Goal: Obtain resource: Obtain resource

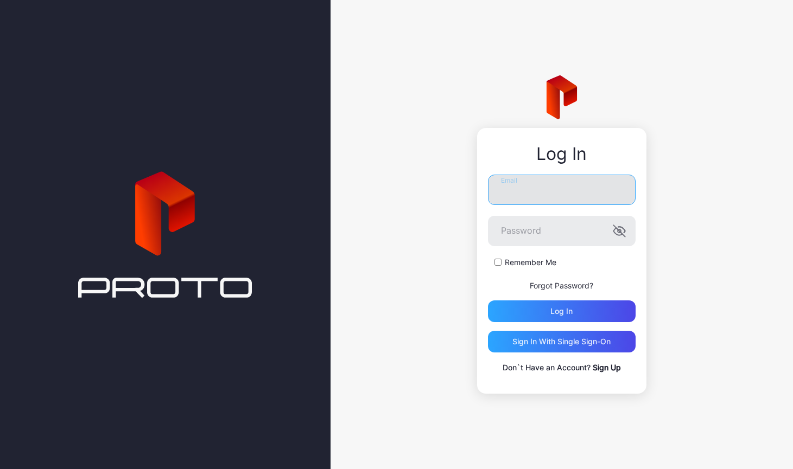
click at [564, 193] on input "Email" at bounding box center [562, 190] width 148 height 30
type input "**********"
click at [488, 301] on button "Log in" at bounding box center [562, 312] width 148 height 22
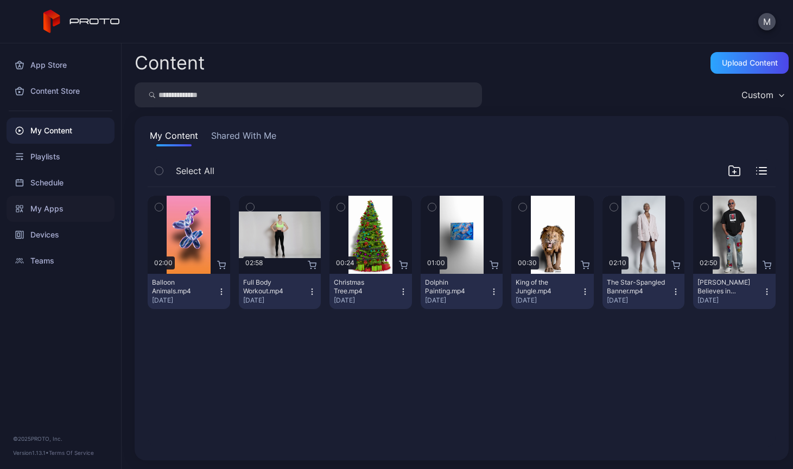
click at [49, 206] on div "My Apps" at bounding box center [61, 209] width 108 height 26
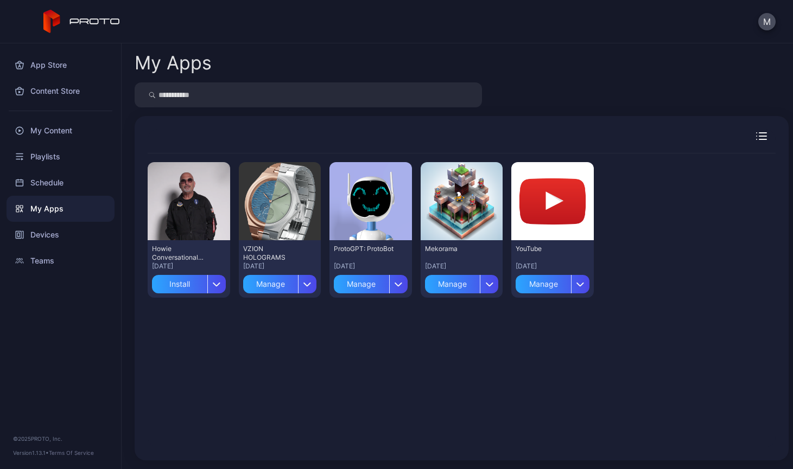
click at [196, 256] on div "Howie Conversational Persona - (Proto Internal)" at bounding box center [182, 253] width 60 height 17
click at [190, 285] on div "Install" at bounding box center [179, 284] width 55 height 18
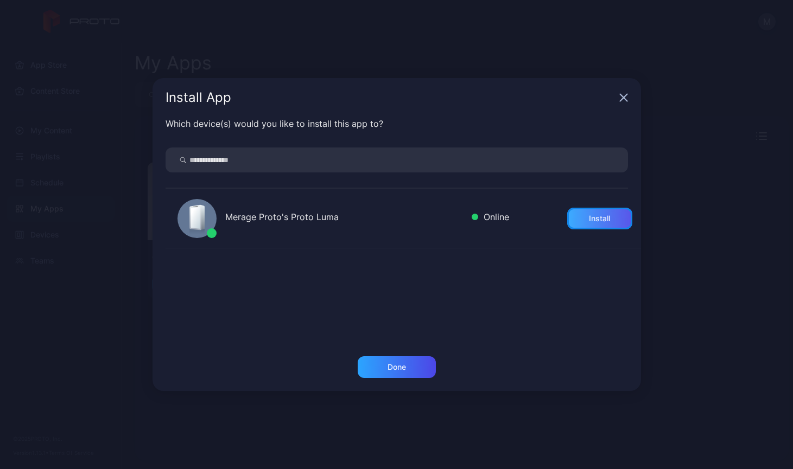
click at [589, 220] on div "Install" at bounding box center [599, 218] width 21 height 9
click at [404, 367] on div "Done" at bounding box center [396, 367] width 18 height 9
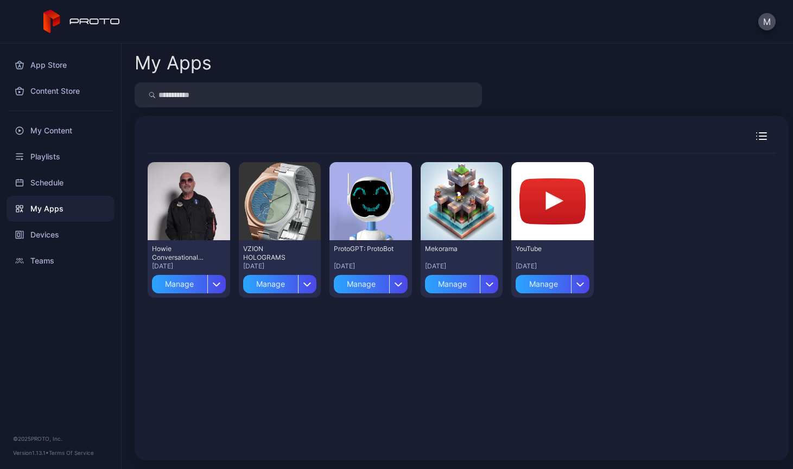
click at [358, 98] on input "search" at bounding box center [308, 94] width 347 height 25
type input "**********"
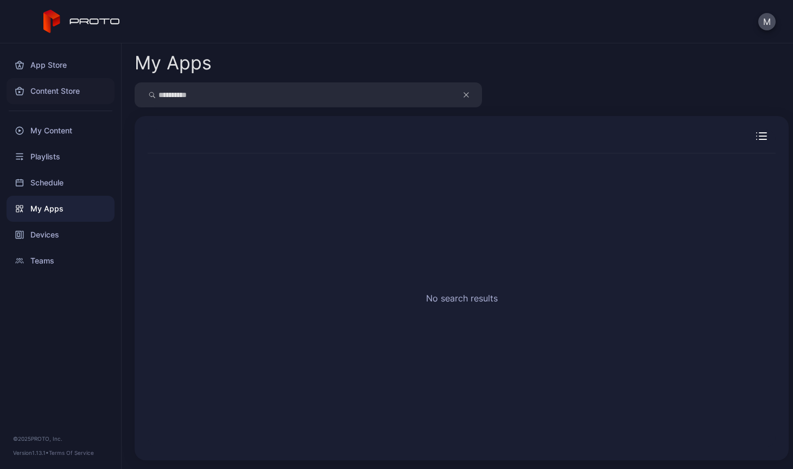
drag, startPoint x: 208, startPoint y: 97, endPoint x: 92, endPoint y: 85, distance: 116.7
click at [90, 86] on div "**********" at bounding box center [396, 256] width 793 height 426
click at [465, 93] on icon "button" at bounding box center [465, 94] width 5 height 13
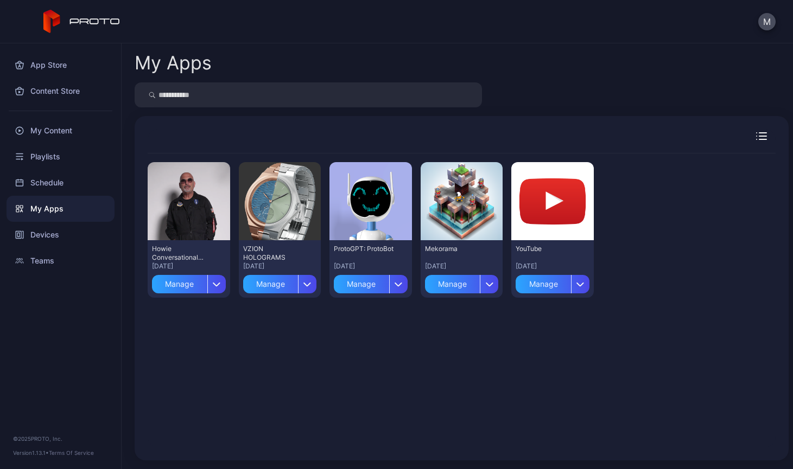
click at [759, 136] on icon "button" at bounding box center [762, 136] width 7 height 0
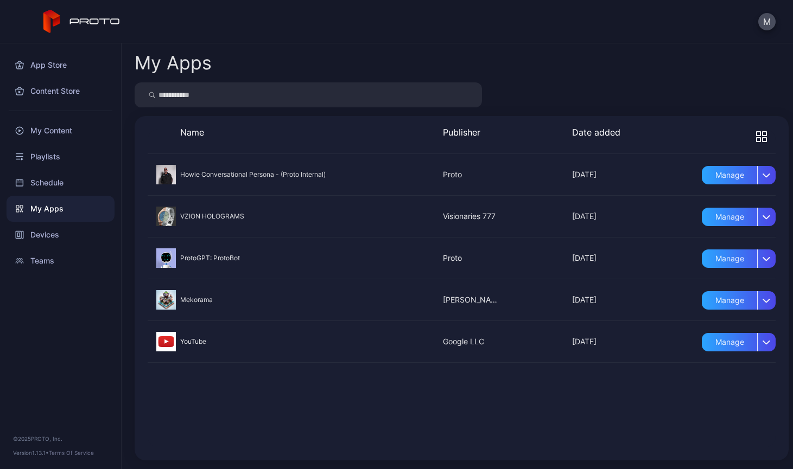
click at [564, 88] on div at bounding box center [462, 94] width 654 height 25
click at [56, 208] on div "My Apps" at bounding box center [61, 209] width 108 height 26
click at [256, 91] on input "search" at bounding box center [308, 94] width 347 height 25
click at [58, 62] on div "App Store" at bounding box center [61, 65] width 108 height 26
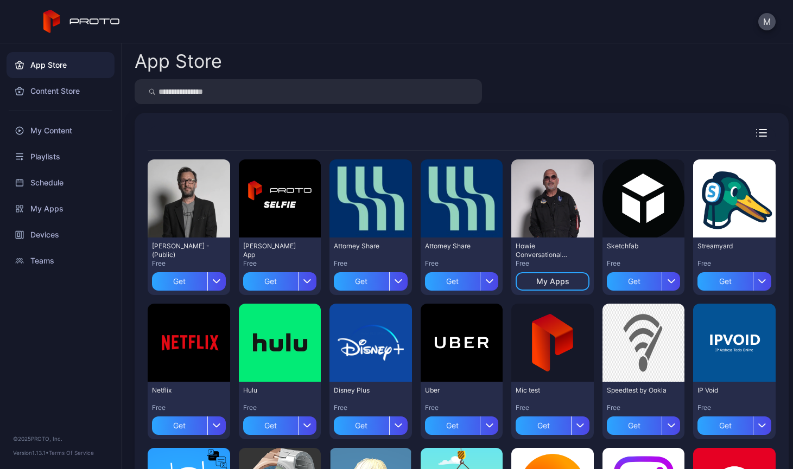
click at [267, 94] on input "search" at bounding box center [308, 91] width 347 height 25
type input "**********"
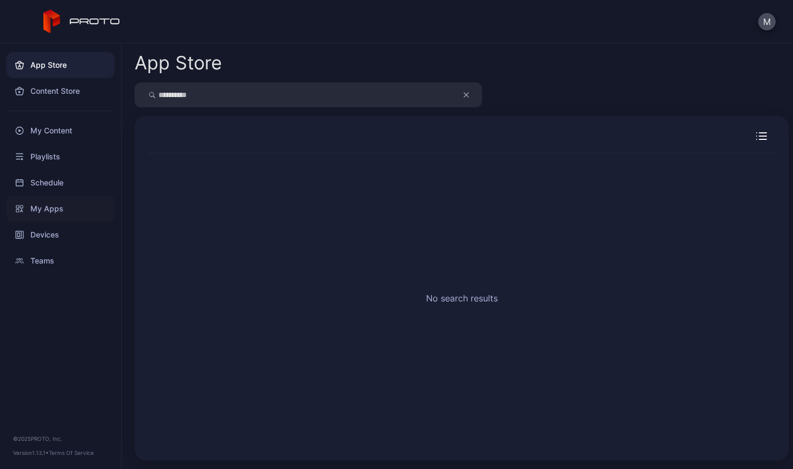
click at [56, 209] on div "My Apps" at bounding box center [61, 209] width 108 height 26
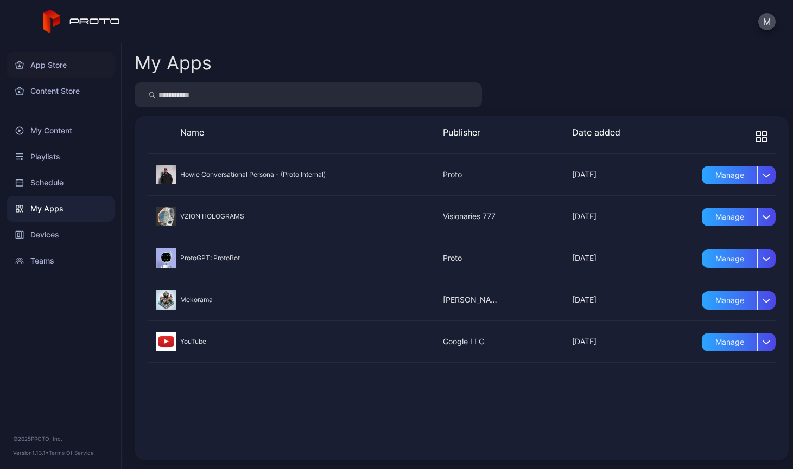
click at [66, 67] on div "App Store" at bounding box center [61, 65] width 108 height 26
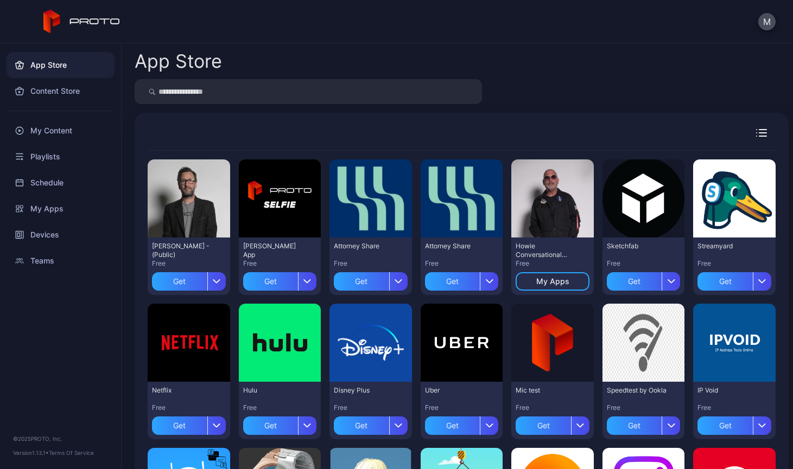
click at [91, 23] on icon at bounding box center [81, 22] width 77 height 24
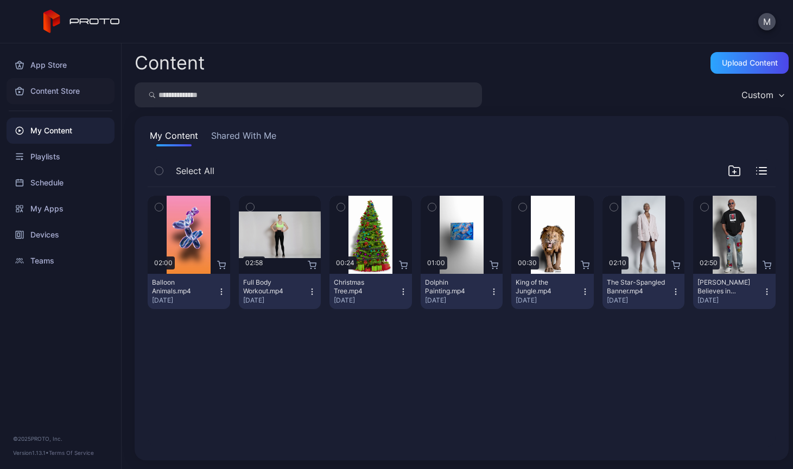
click at [60, 91] on div "Content Store" at bounding box center [61, 91] width 108 height 26
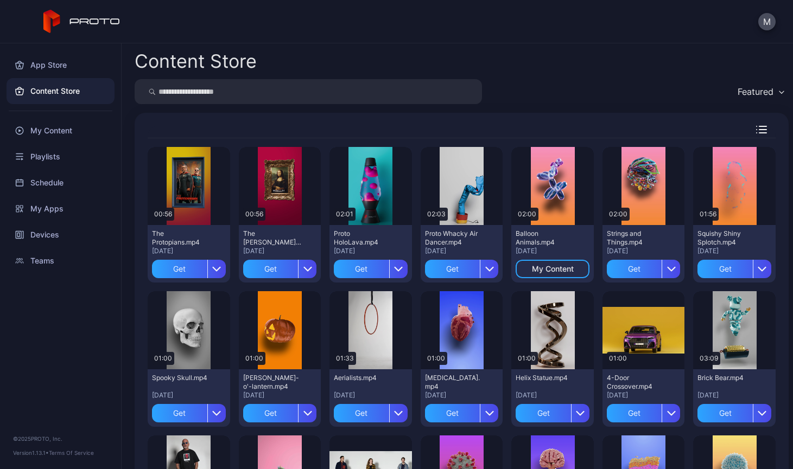
click at [313, 101] on input "search" at bounding box center [308, 91] width 347 height 25
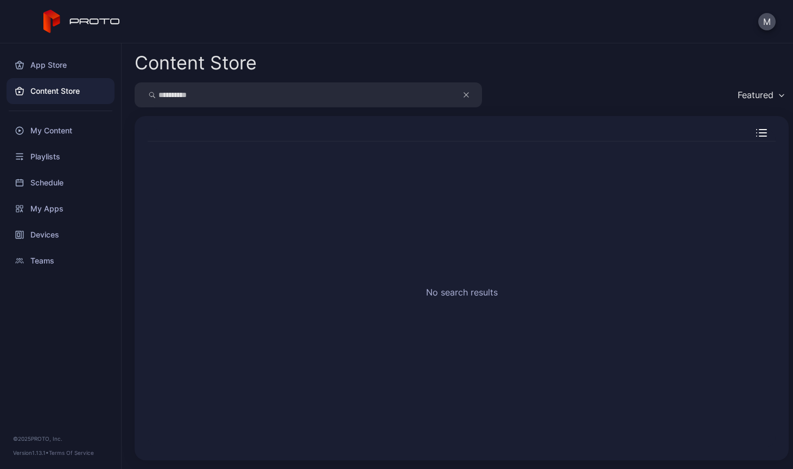
drag, startPoint x: 238, startPoint y: 97, endPoint x: 73, endPoint y: 87, distance: 164.7
click at [73, 88] on div "**********" at bounding box center [396, 256] width 793 height 426
type input "******"
click at [65, 66] on div "App Store" at bounding box center [61, 65] width 108 height 26
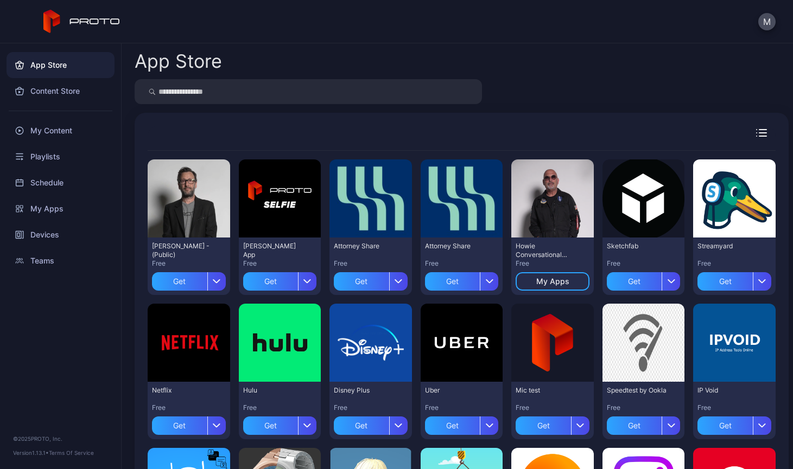
click at [262, 91] on input "search" at bounding box center [308, 91] width 347 height 25
type input "******"
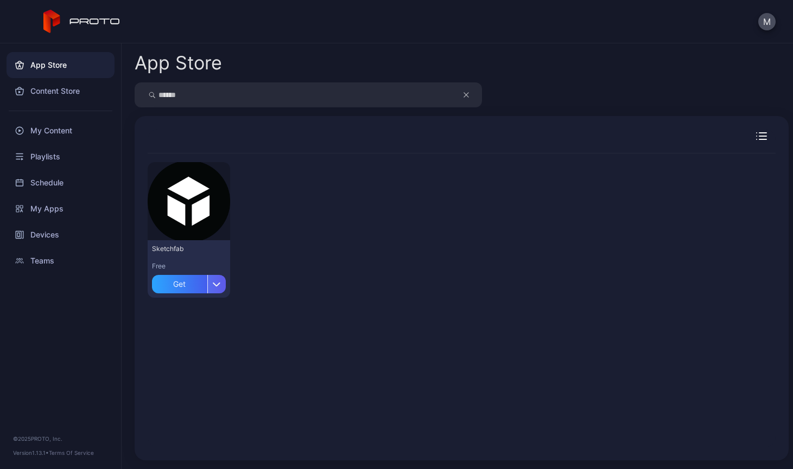
click at [218, 285] on icon "button" at bounding box center [217, 284] width 8 height 4
drag, startPoint x: 315, startPoint y: 370, endPoint x: 313, endPoint y: 359, distance: 11.2
click at [316, 369] on div "Preview Sketchfab Free Get" at bounding box center [462, 301] width 628 height 294
click at [180, 285] on div "Get" at bounding box center [179, 284] width 55 height 18
click at [63, 207] on div "My Apps" at bounding box center [61, 209] width 108 height 26
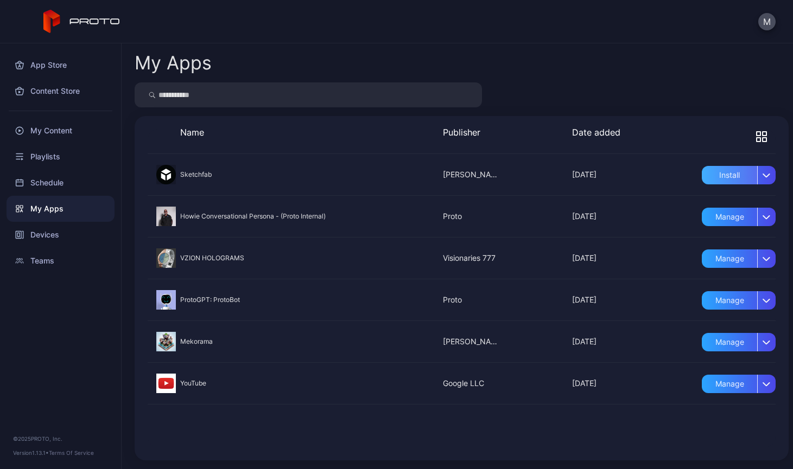
click at [721, 169] on div "Install" at bounding box center [729, 175] width 55 height 18
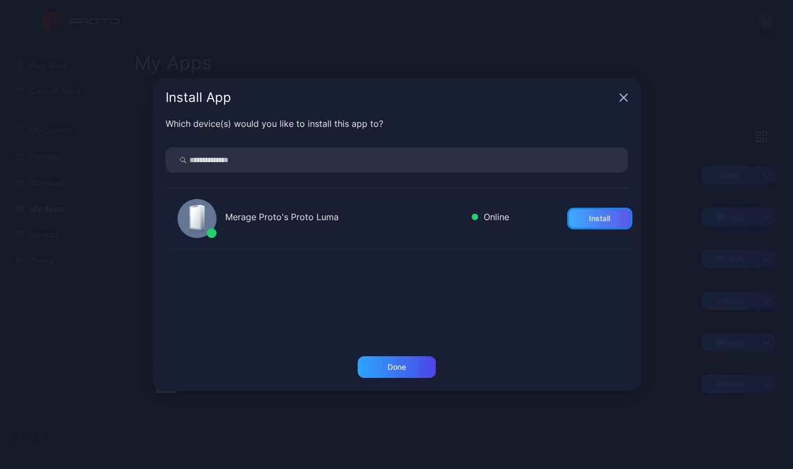
click at [596, 222] on div "Install" at bounding box center [599, 218] width 21 height 9
click at [424, 370] on div "Done" at bounding box center [397, 368] width 78 height 22
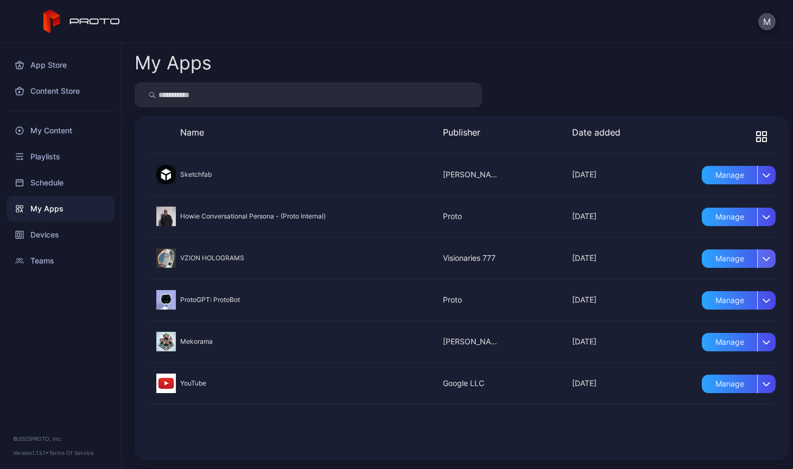
click at [758, 260] on div "button" at bounding box center [766, 259] width 18 height 18
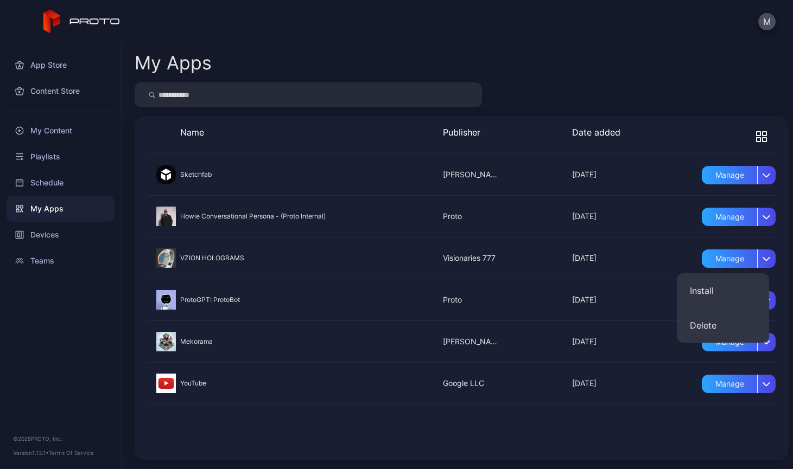
click at [346, 425] on div "Sketchfab [DATE] [PERSON_NAME] [DATE] Manage Howie Conversational Persona - (Pr…" at bounding box center [462, 301] width 628 height 294
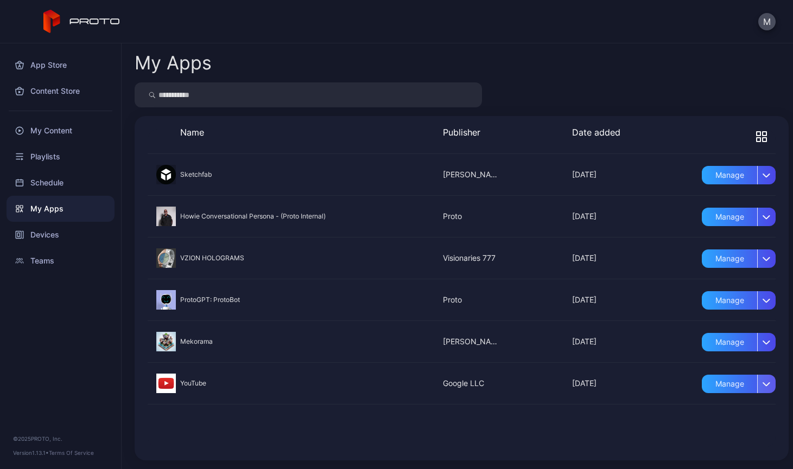
click at [763, 385] on icon "button" at bounding box center [766, 384] width 7 height 3
click at [271, 448] on div "Sketchfab [DATE] [PERSON_NAME] [DATE] Manage Howie Conversational Persona - (Pr…" at bounding box center [461, 300] width 645 height 311
click at [757, 388] on div "button" at bounding box center [766, 384] width 18 height 18
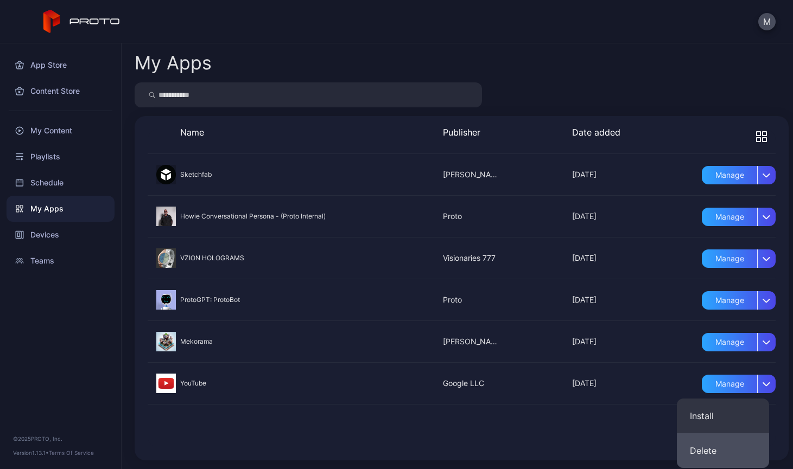
click at [724, 451] on button "Delete" at bounding box center [723, 451] width 92 height 35
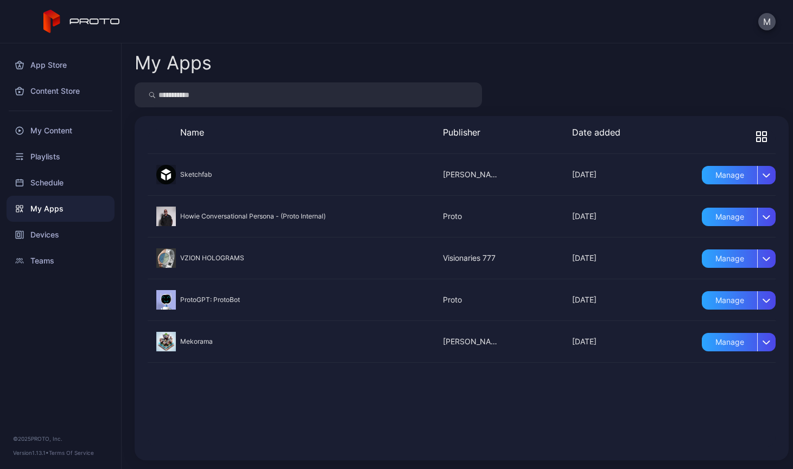
click at [230, 92] on input "search" at bounding box center [308, 94] width 347 height 25
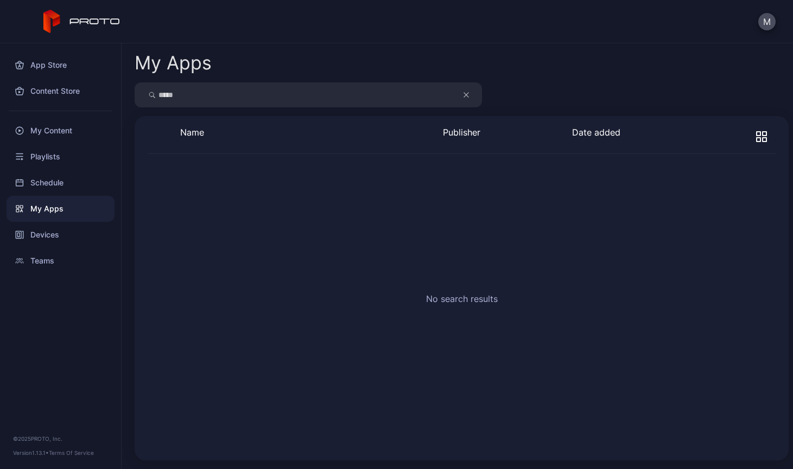
click at [197, 95] on input "*****" at bounding box center [308, 94] width 347 height 25
click at [199, 94] on input "*******" at bounding box center [308, 94] width 347 height 25
type input "**********"
drag, startPoint x: 199, startPoint y: 94, endPoint x: 70, endPoint y: 102, distance: 129.4
click at [70, 102] on div "**********" at bounding box center [396, 256] width 793 height 426
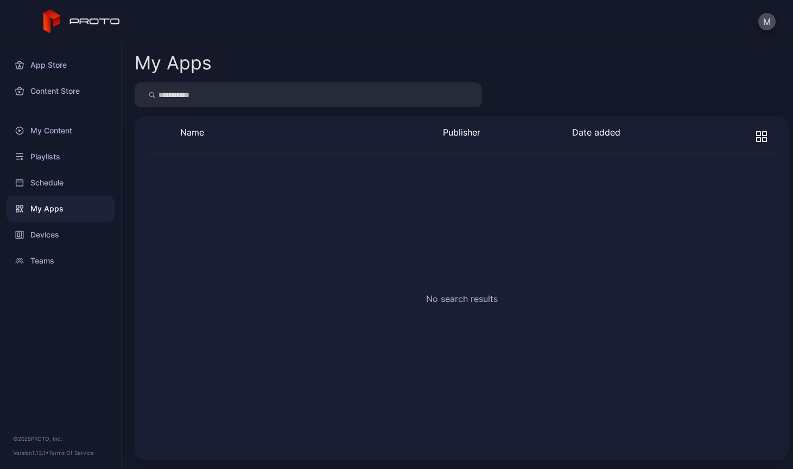
click at [48, 209] on div "My Apps" at bounding box center [61, 209] width 108 height 26
click at [81, 90] on div "Content Store" at bounding box center [61, 91] width 108 height 26
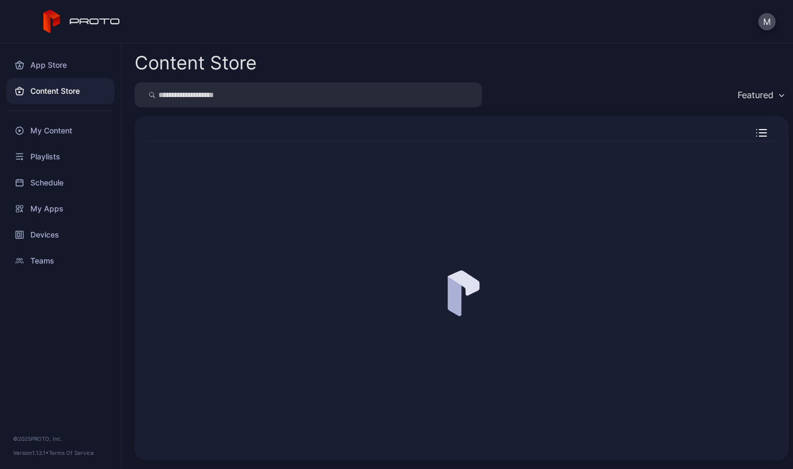
click at [236, 100] on input "search" at bounding box center [308, 94] width 347 height 25
type input "*********"
click at [76, 65] on div "App Store" at bounding box center [61, 65] width 108 height 26
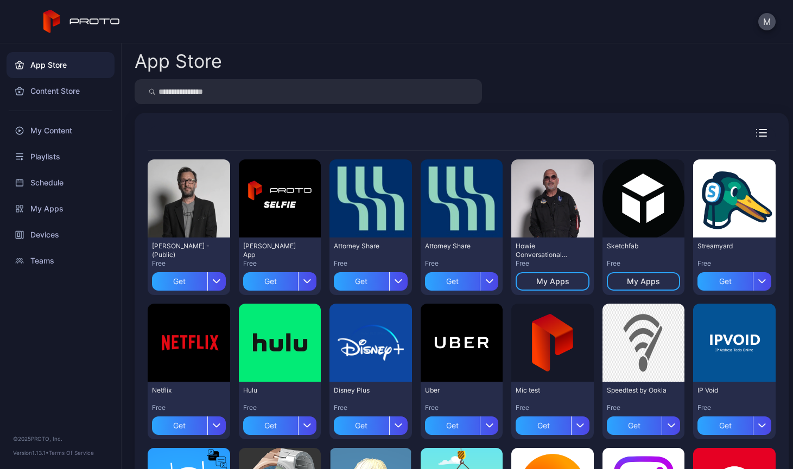
click at [277, 97] on input "search" at bounding box center [308, 91] width 347 height 25
type input "*****"
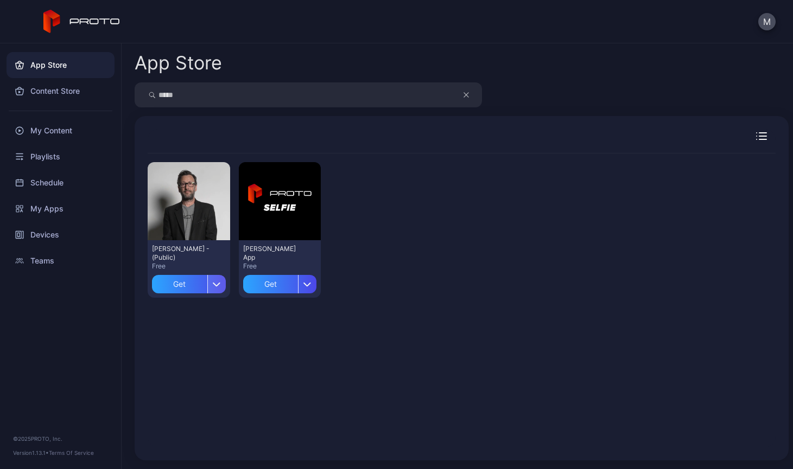
click at [215, 285] on icon "button" at bounding box center [216, 284] width 7 height 3
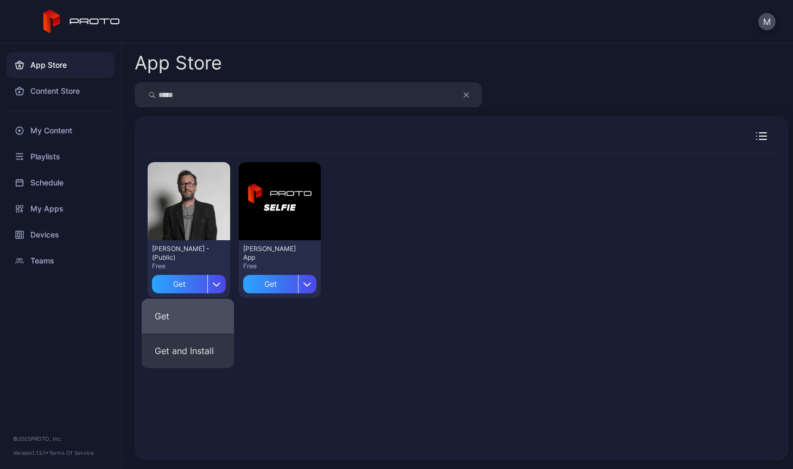
click at [188, 314] on button "Get" at bounding box center [188, 316] width 92 height 35
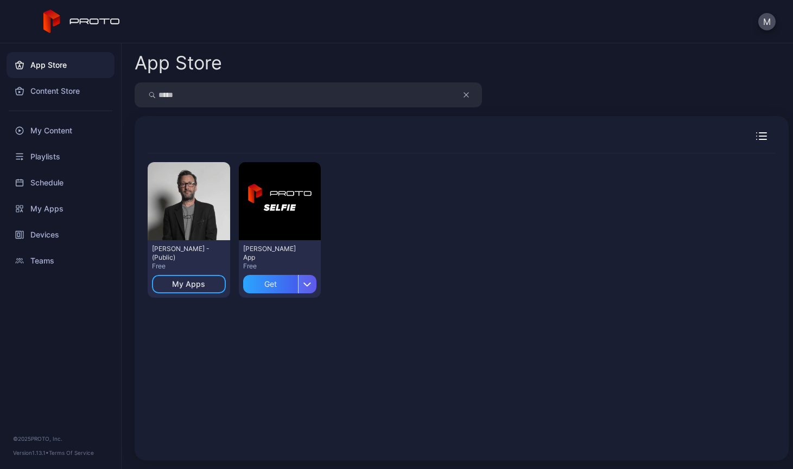
click at [305, 279] on div "button" at bounding box center [307, 284] width 18 height 18
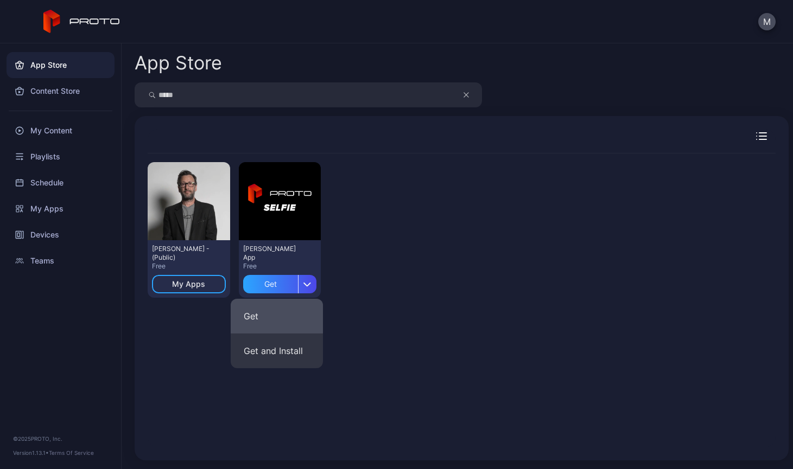
click at [293, 316] on button "Get" at bounding box center [277, 316] width 92 height 35
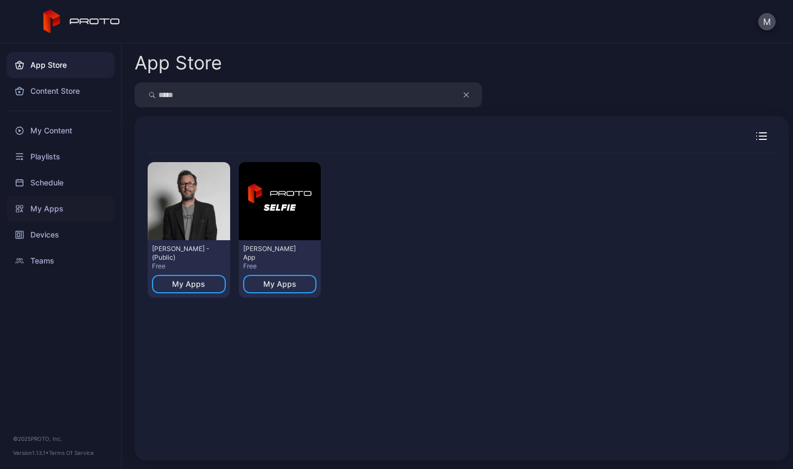
click at [42, 209] on div "My Apps" at bounding box center [61, 209] width 108 height 26
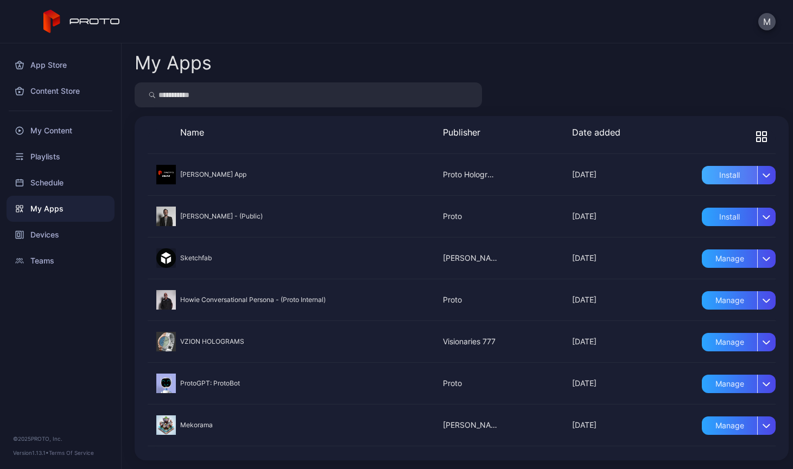
click at [728, 174] on div "Install" at bounding box center [729, 175] width 55 height 18
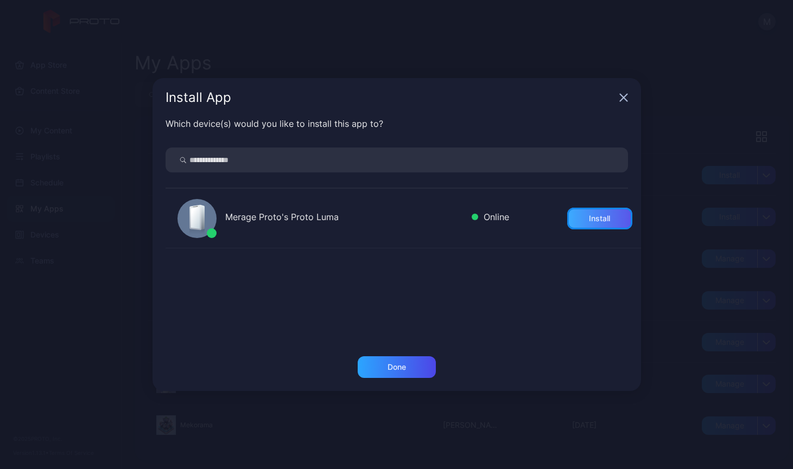
click at [599, 218] on div "Install" at bounding box center [599, 219] width 65 height 22
click at [408, 369] on div "Done" at bounding box center [397, 368] width 78 height 22
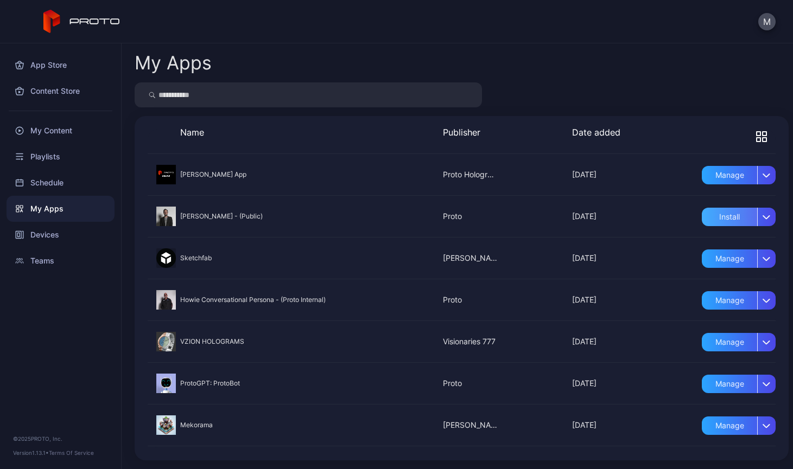
click at [717, 218] on div "Install" at bounding box center [729, 217] width 55 height 18
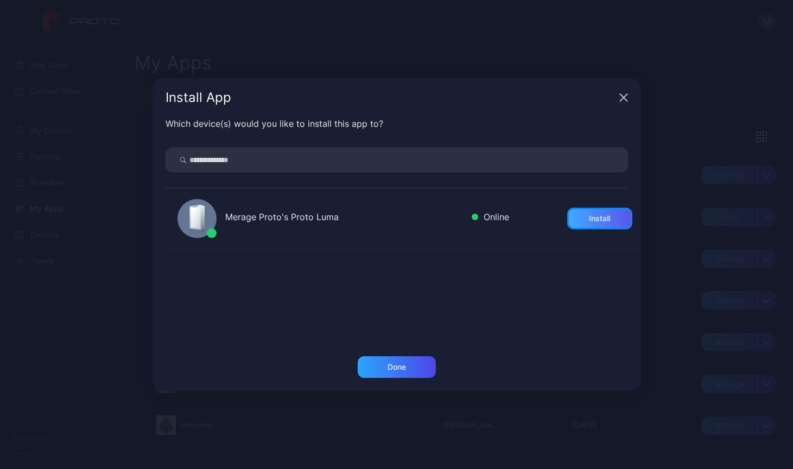
click at [613, 215] on div "Install" at bounding box center [599, 219] width 65 height 22
click at [405, 370] on div "Done" at bounding box center [396, 367] width 18 height 9
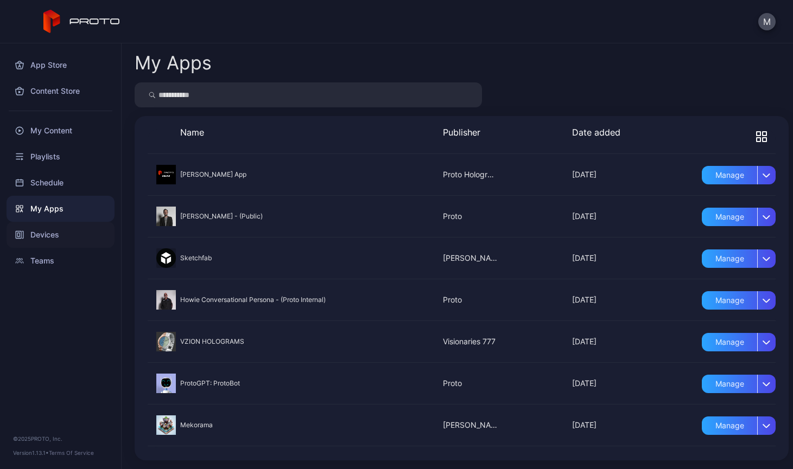
click at [55, 240] on div "Devices" at bounding box center [61, 235] width 108 height 26
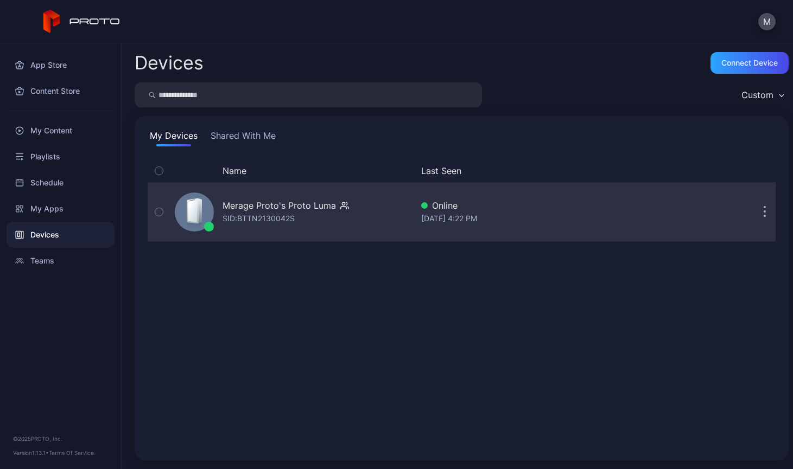
click at [754, 215] on button "button" at bounding box center [765, 212] width 22 height 22
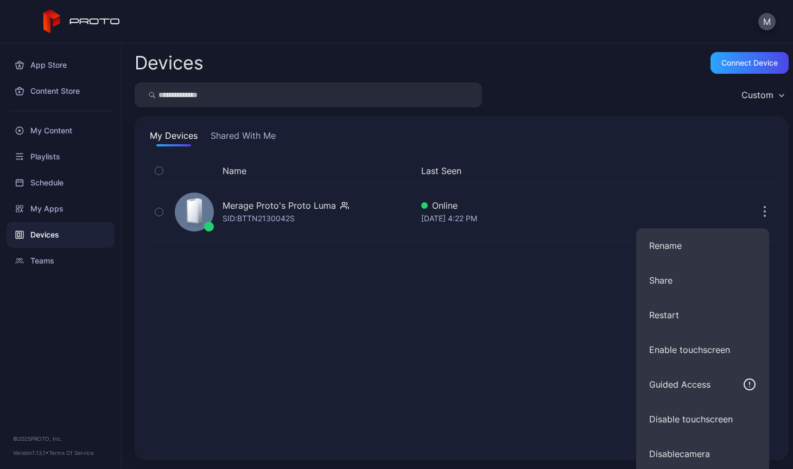
click at [470, 353] on div "Name Last Seen Merage Proto's Proto [PERSON_NAME]: BTTN2130042S Online [DATE] 4…" at bounding box center [462, 304] width 628 height 288
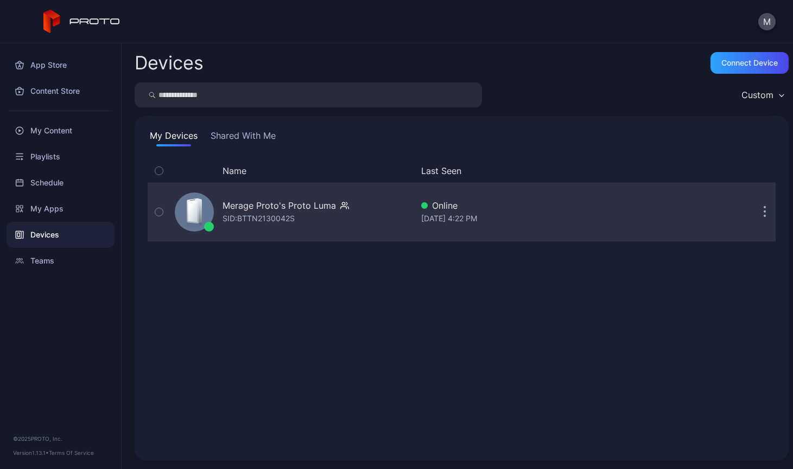
click at [756, 217] on button "button" at bounding box center [765, 212] width 22 height 22
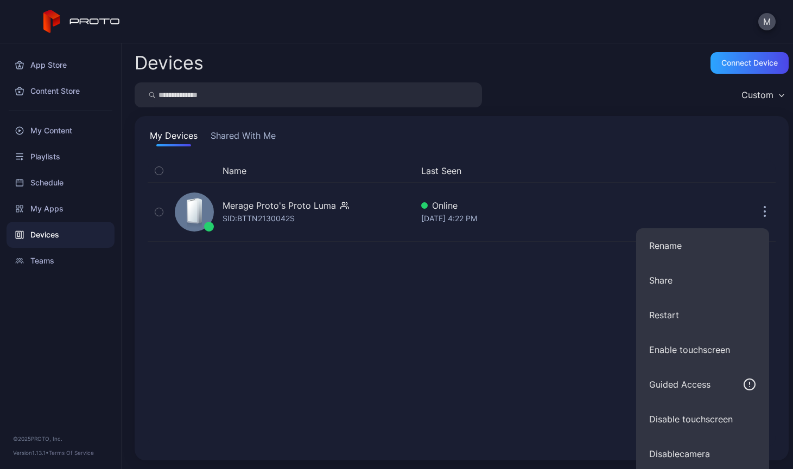
click at [482, 364] on div "Name Last Seen Merage Proto's Proto [PERSON_NAME]: BTTN2130042S Online [DATE] 4…" at bounding box center [462, 304] width 628 height 288
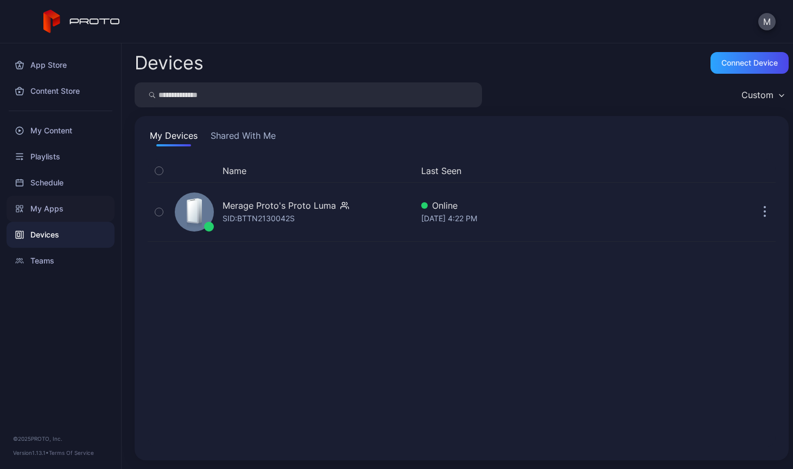
click at [79, 210] on div "My Apps" at bounding box center [61, 209] width 108 height 26
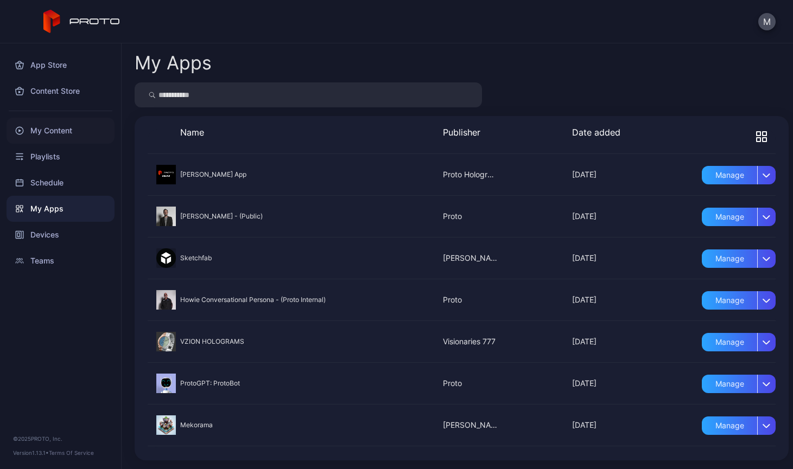
click at [65, 130] on div "My Content" at bounding box center [61, 131] width 108 height 26
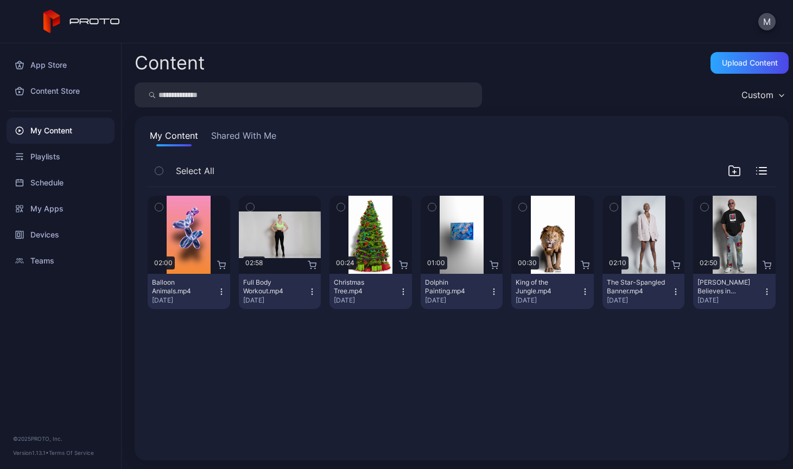
click at [268, 142] on button "Shared With Me" at bounding box center [243, 137] width 69 height 17
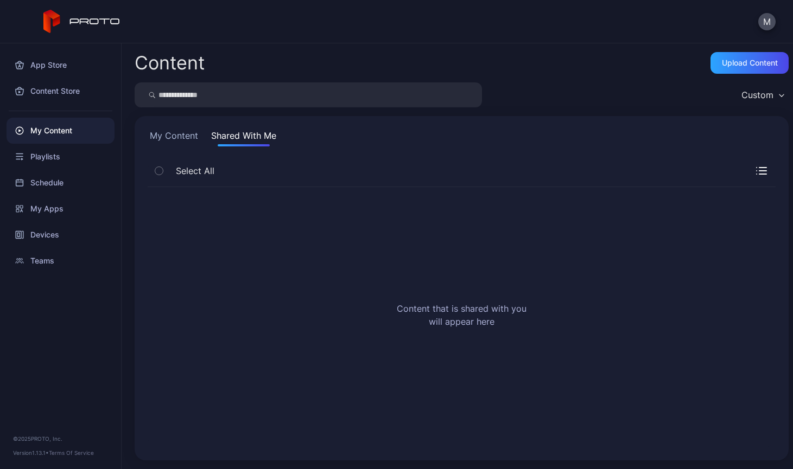
click at [182, 140] on button "My Content" at bounding box center [174, 137] width 53 height 17
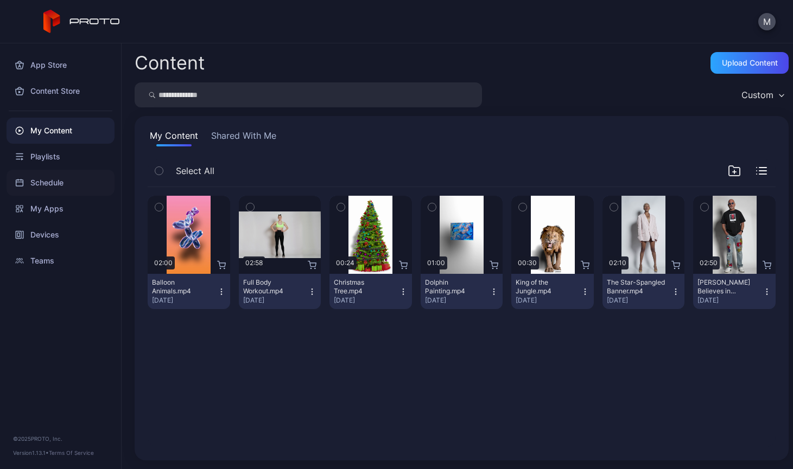
click at [60, 181] on div "Schedule" at bounding box center [61, 183] width 108 height 26
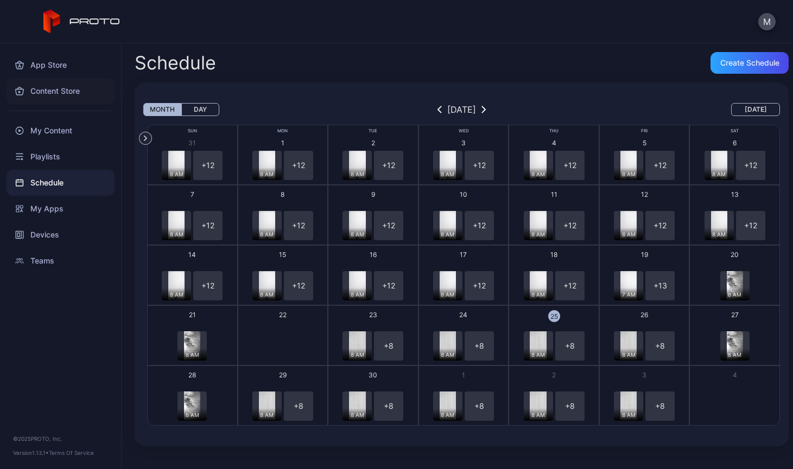
click at [59, 89] on div "Content Store" at bounding box center [61, 91] width 108 height 26
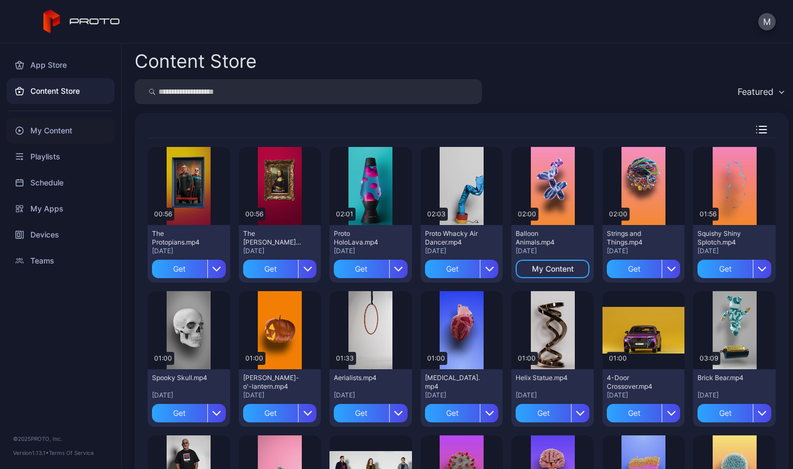
click at [72, 131] on div "My Content" at bounding box center [61, 131] width 108 height 26
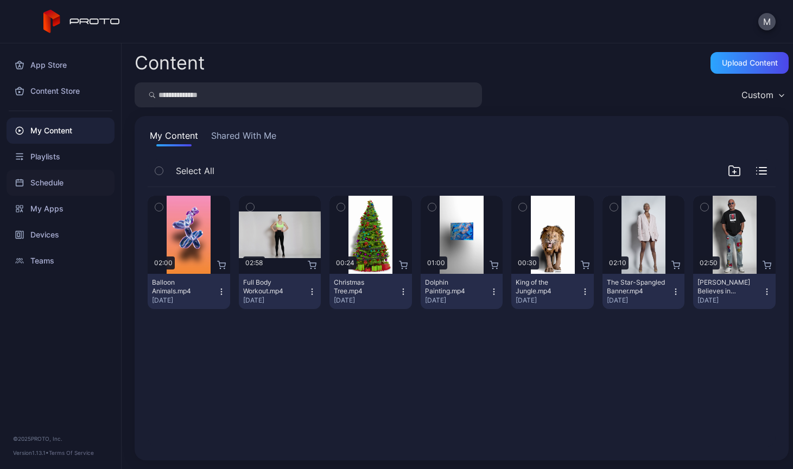
click at [37, 185] on div "Schedule" at bounding box center [61, 183] width 108 height 26
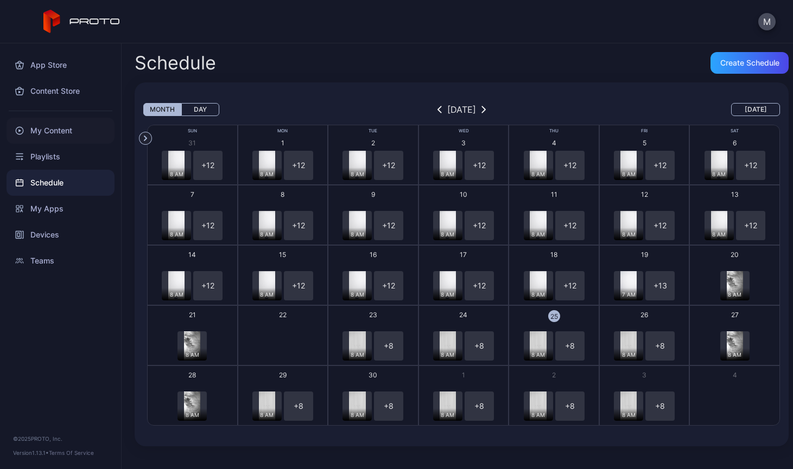
click at [66, 133] on div "My Content" at bounding box center [61, 131] width 108 height 26
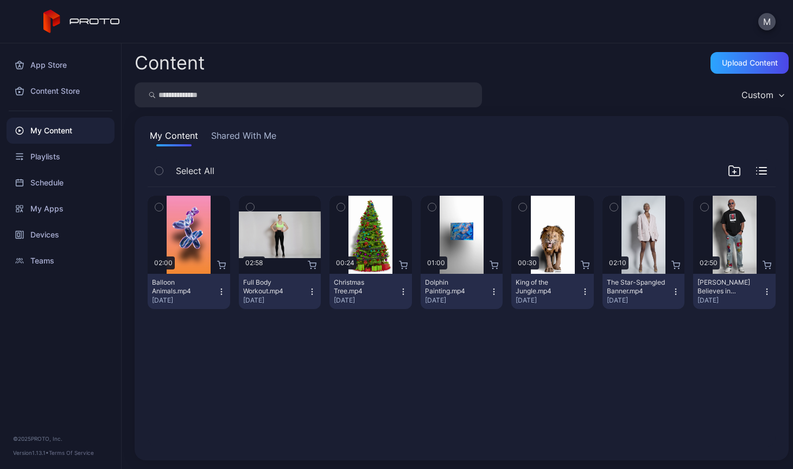
click at [208, 98] on input "search" at bounding box center [308, 94] width 347 height 25
type input "****"
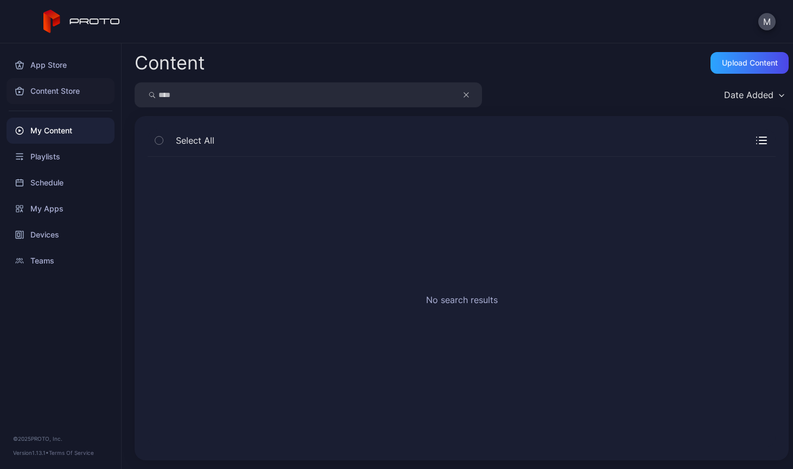
click at [67, 94] on div "Content Store" at bounding box center [61, 91] width 108 height 26
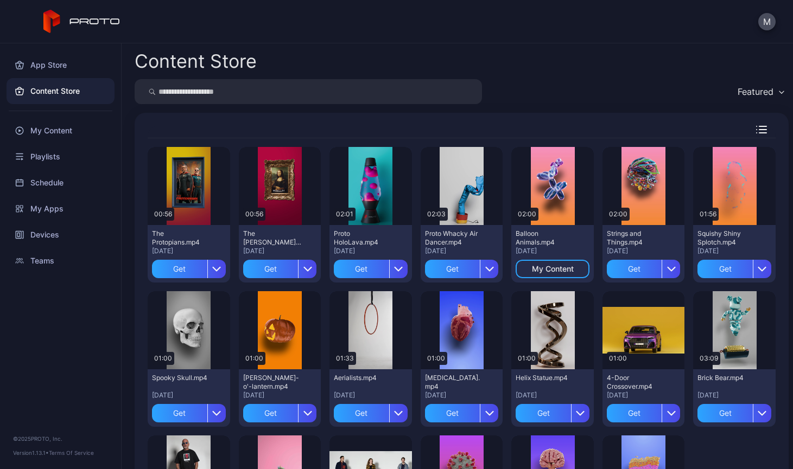
click at [242, 94] on input "search" at bounding box center [308, 91] width 347 height 25
type input "****"
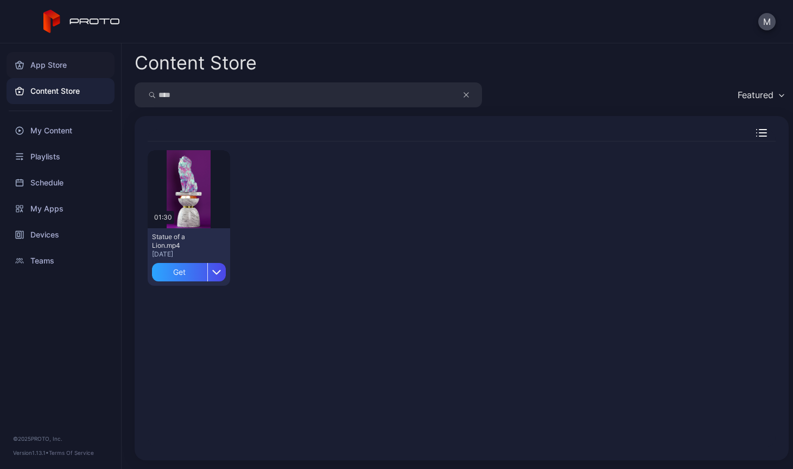
click at [63, 66] on div "App Store" at bounding box center [61, 65] width 108 height 26
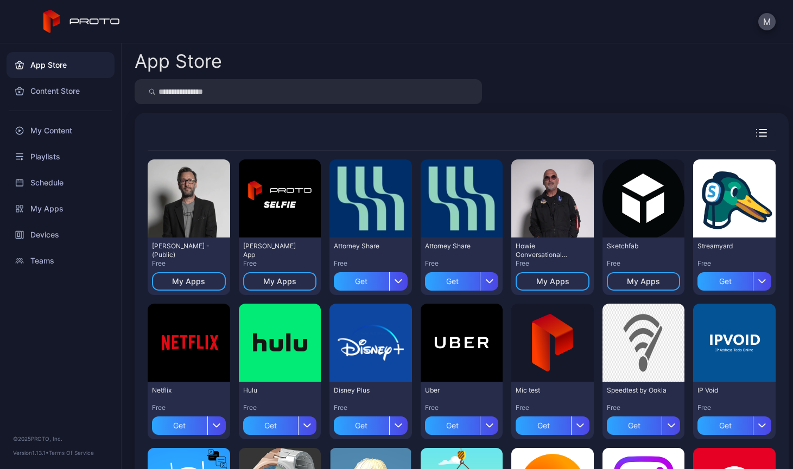
click at [228, 96] on input "search" at bounding box center [308, 91] width 347 height 25
type input "****"
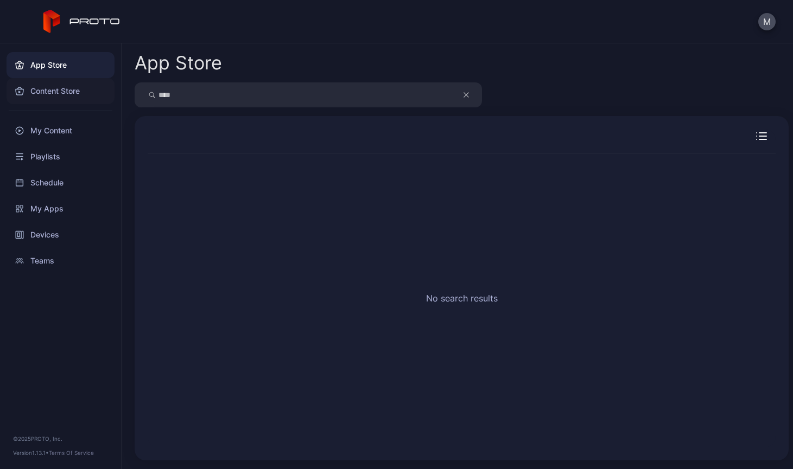
click at [74, 97] on div "Content Store" at bounding box center [61, 91] width 108 height 26
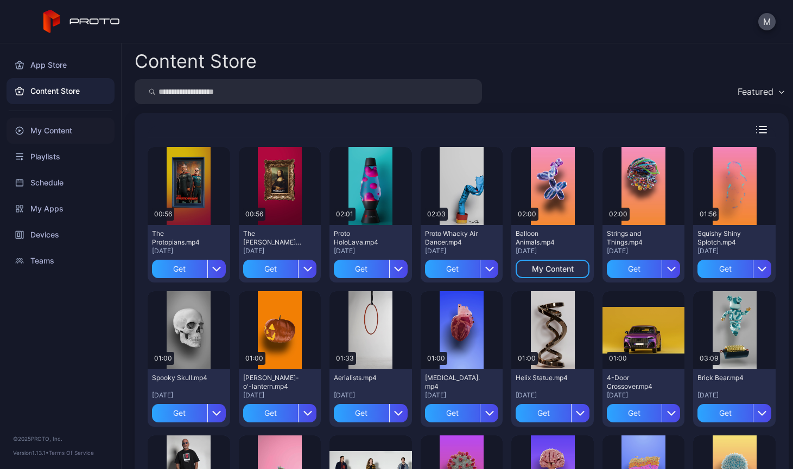
click at [68, 135] on div "My Content" at bounding box center [61, 131] width 108 height 26
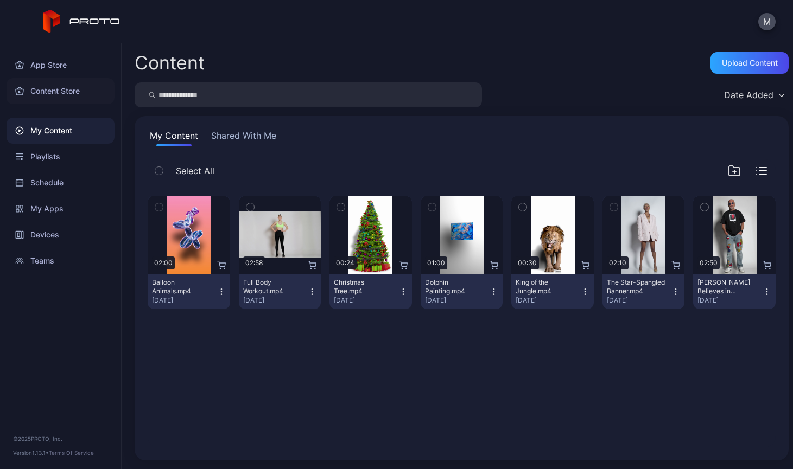
click at [69, 92] on div "Content Store" at bounding box center [61, 91] width 108 height 26
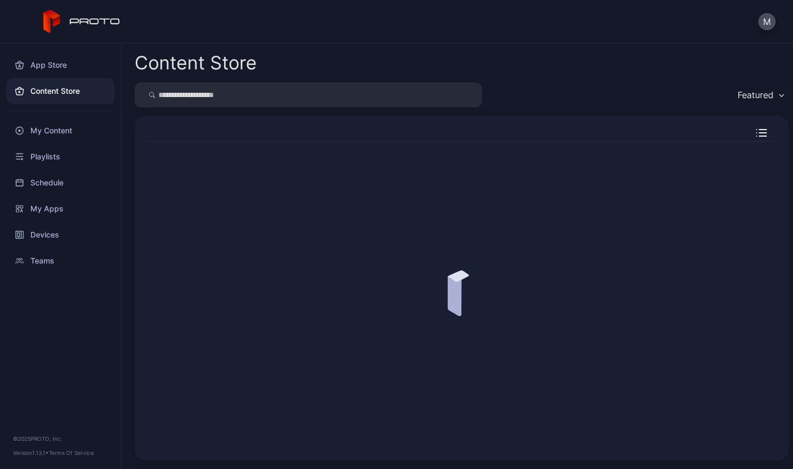
click at [269, 92] on input "search" at bounding box center [308, 94] width 347 height 25
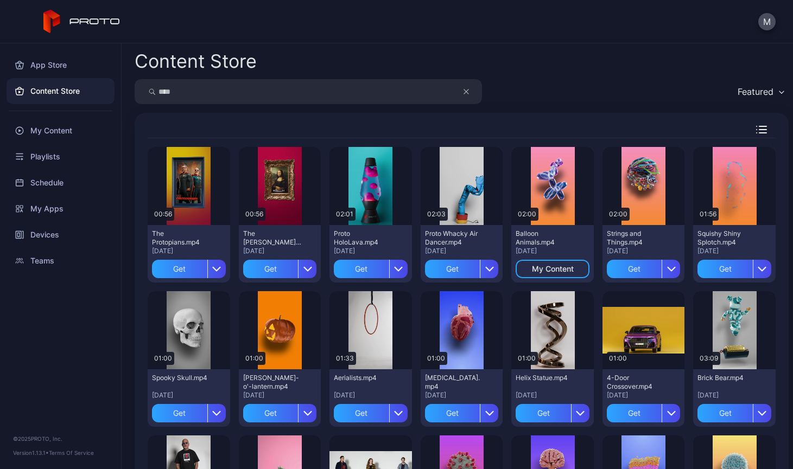
type input "****"
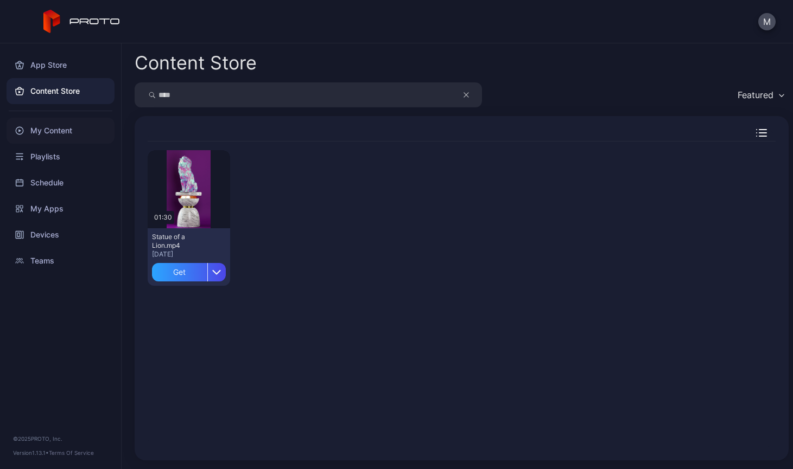
click at [60, 132] on div "My Content" at bounding box center [61, 131] width 108 height 26
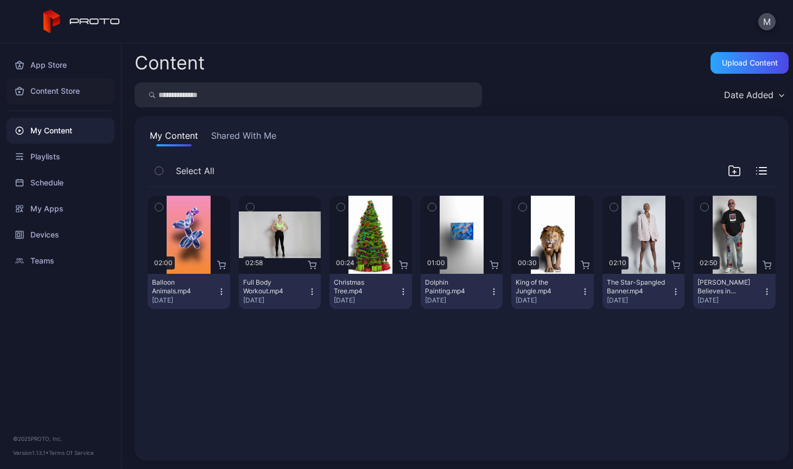
click at [66, 92] on div "Content Store" at bounding box center [61, 91] width 108 height 26
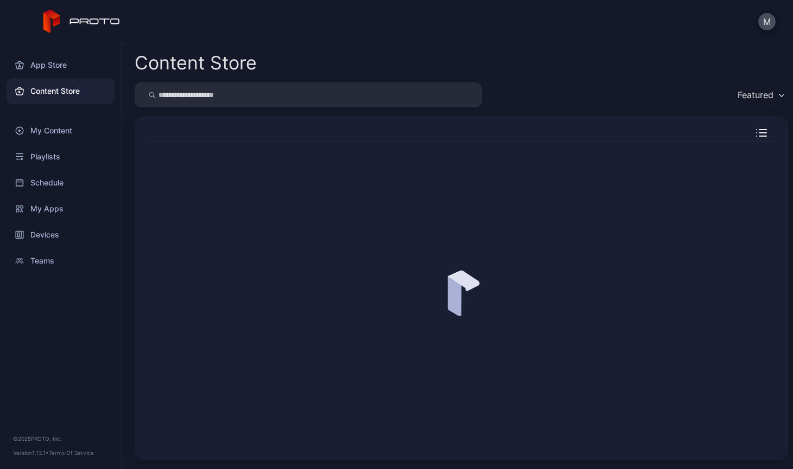
click at [236, 96] on input "search" at bounding box center [308, 94] width 347 height 25
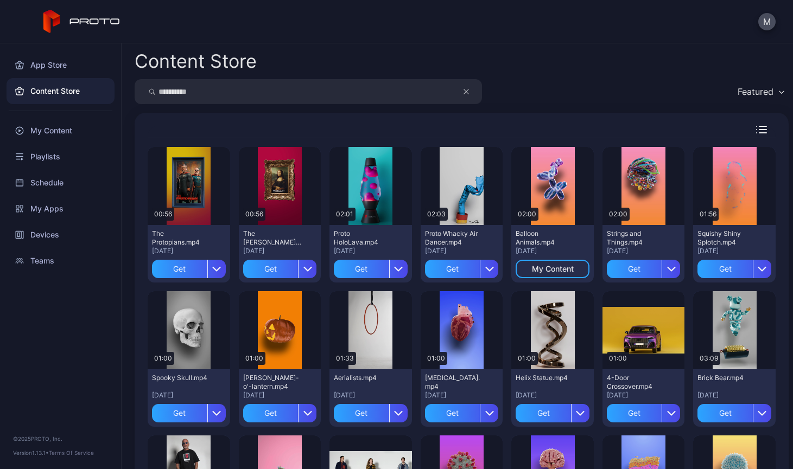
type input "**********"
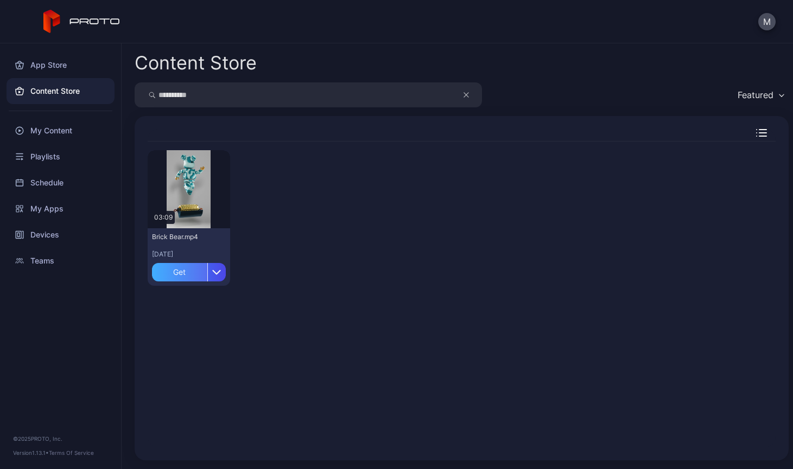
click at [186, 276] on div "Get" at bounding box center [179, 272] width 55 height 18
click at [60, 132] on div "My Content" at bounding box center [61, 131] width 108 height 26
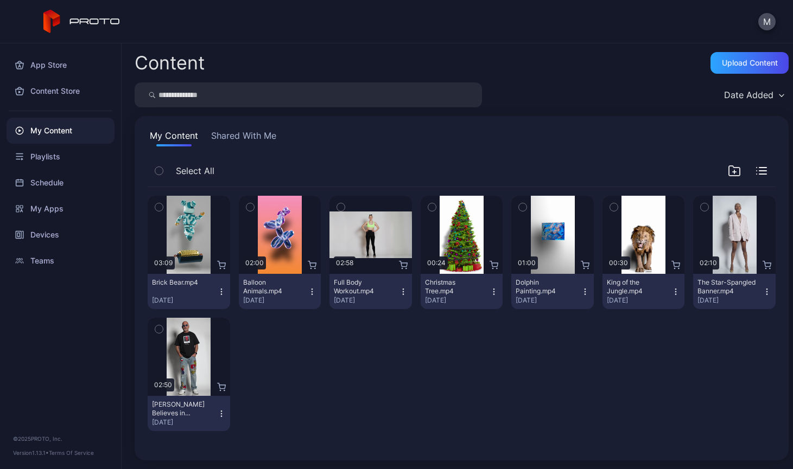
click at [258, 104] on input "search" at bounding box center [308, 94] width 347 height 25
click at [67, 93] on div "Content Store" at bounding box center [61, 91] width 108 height 26
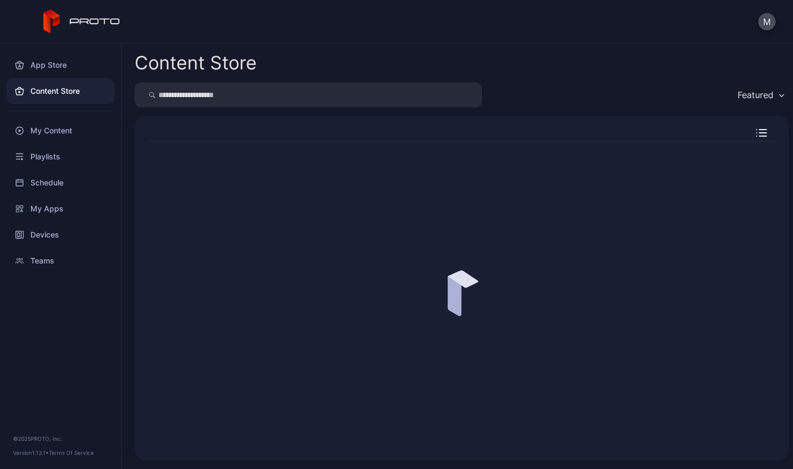
click at [279, 93] on input "search" at bounding box center [308, 94] width 347 height 25
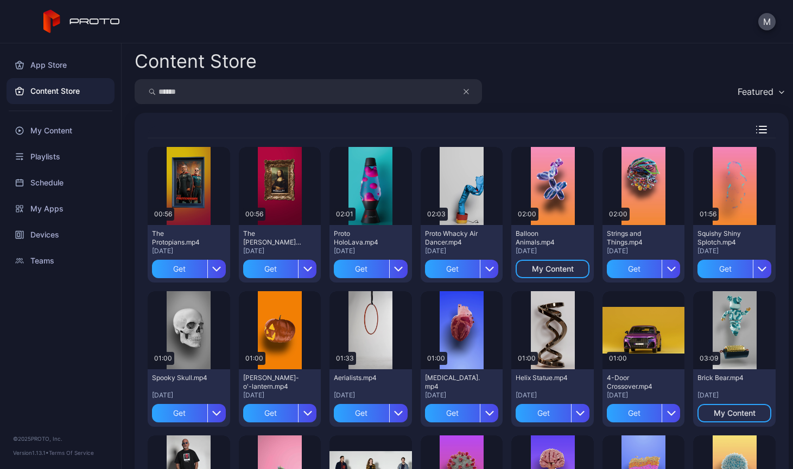
type input "******"
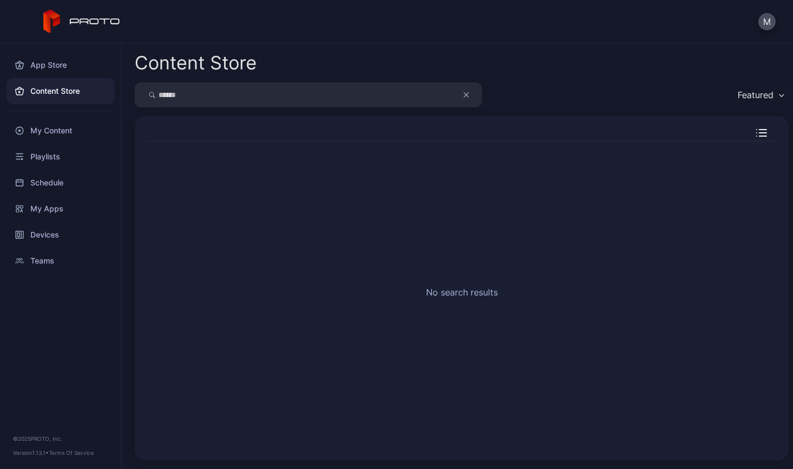
click at [279, 93] on input "******" at bounding box center [308, 94] width 347 height 25
drag, startPoint x: 265, startPoint y: 100, endPoint x: -1, endPoint y: 104, distance: 265.9
click at [0, 104] on html "M App Store Content Store My Content Playlists Schedule My Apps Devices Teams ©…" at bounding box center [396, 234] width 793 height 469
click at [64, 132] on div "My Content" at bounding box center [61, 131] width 108 height 26
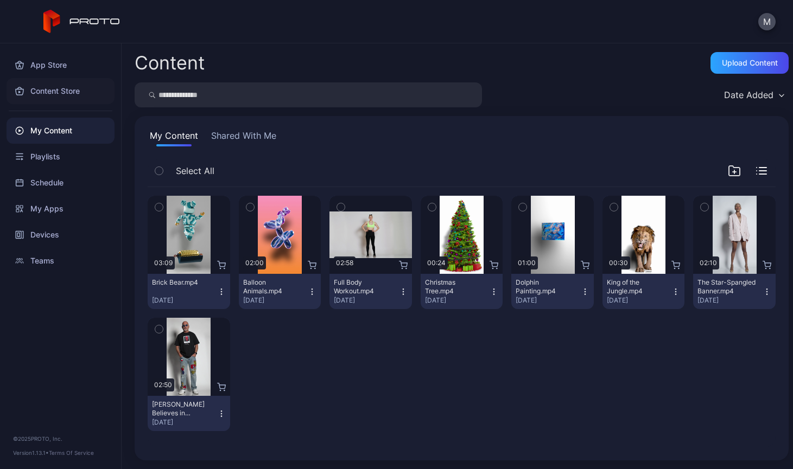
click at [72, 94] on div "Content Store" at bounding box center [61, 91] width 108 height 26
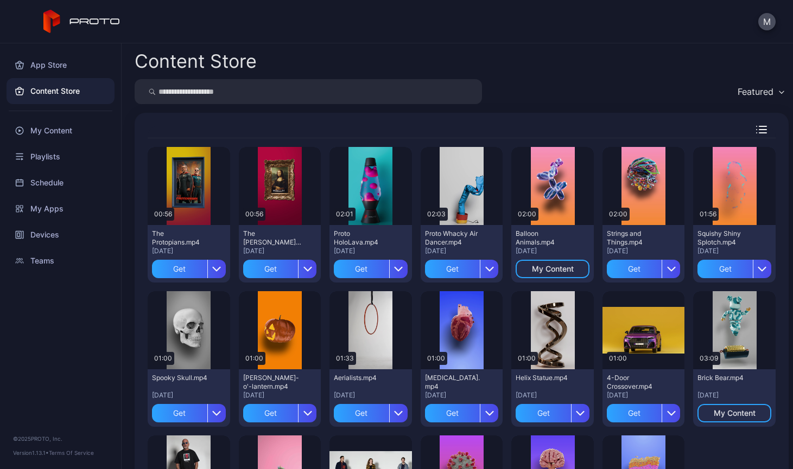
click at [260, 92] on input "search" at bounding box center [308, 91] width 347 height 25
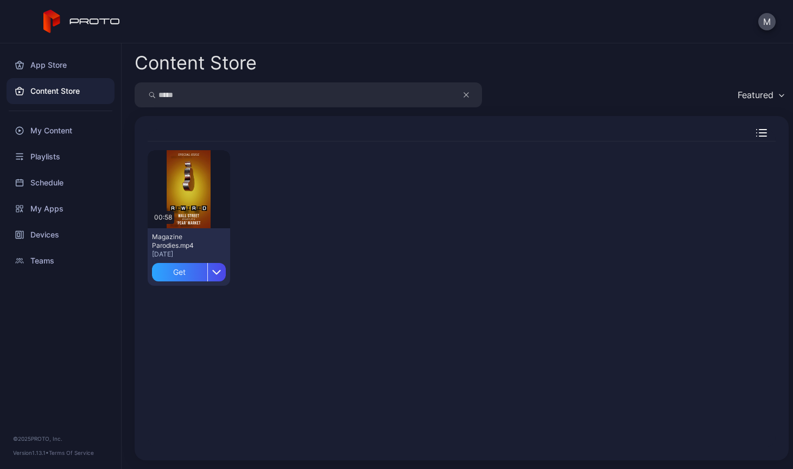
drag, startPoint x: 260, startPoint y: 92, endPoint x: 63, endPoint y: 96, distance: 197.6
click at [63, 96] on div "App Store Content Store My Content Playlists Schedule My Apps Devices Teams © 2…" at bounding box center [396, 256] width 793 height 426
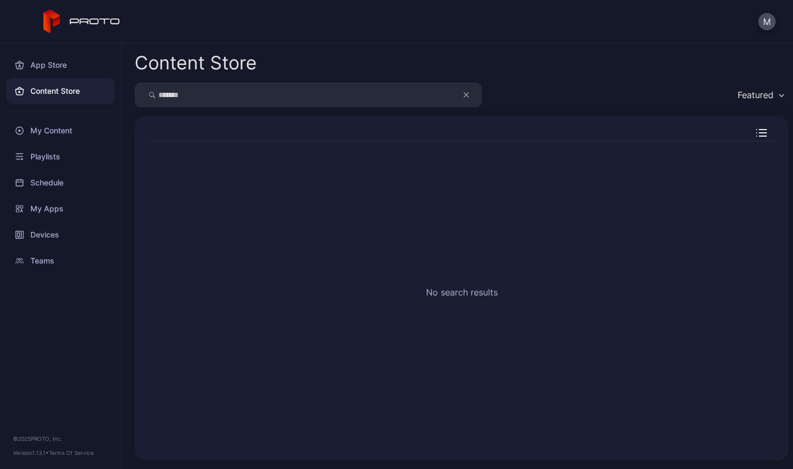
drag, startPoint x: 214, startPoint y: 97, endPoint x: 107, endPoint y: 99, distance: 106.4
click at [107, 99] on div "App Store Content Store My Content Playlists Schedule My Apps Devices Teams © 2…" at bounding box center [396, 256] width 793 height 426
type input "********"
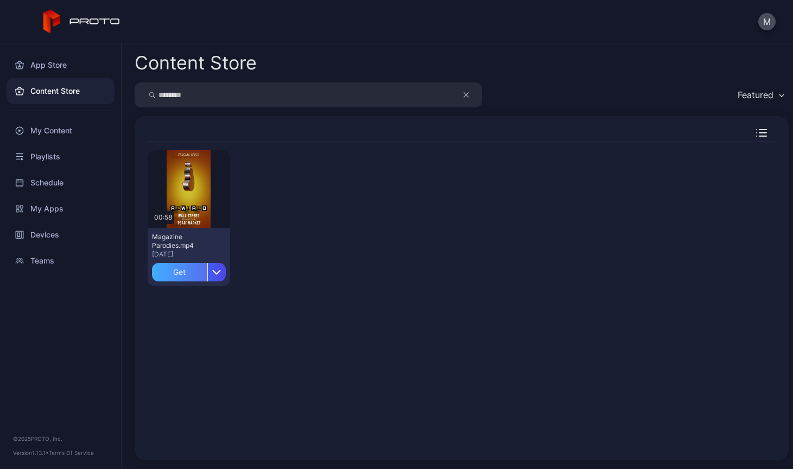
click at [176, 270] on div "Get" at bounding box center [179, 272] width 55 height 18
click at [70, 128] on div "My Content" at bounding box center [61, 131] width 108 height 26
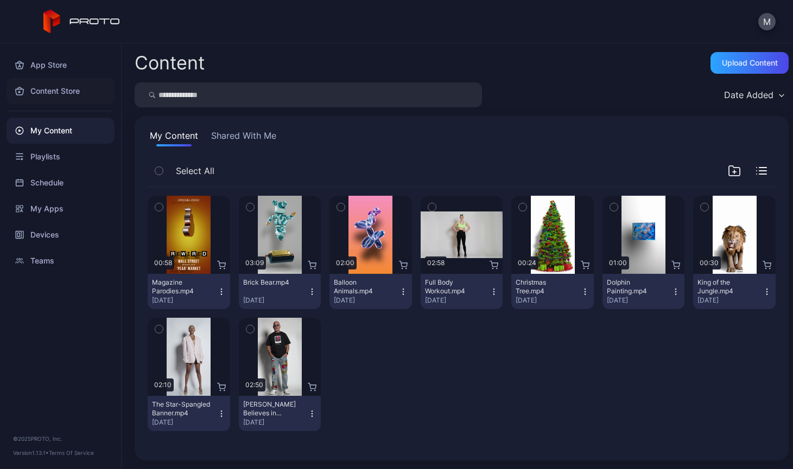
click at [49, 92] on div "Content Store" at bounding box center [61, 91] width 108 height 26
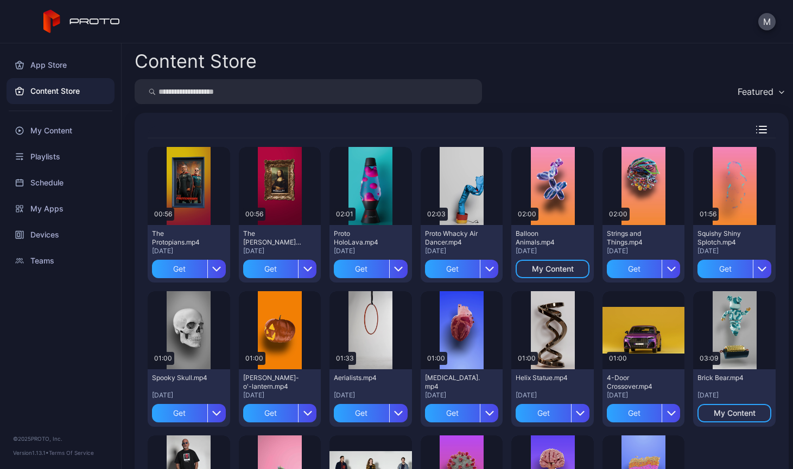
click at [275, 89] on input "search" at bounding box center [308, 91] width 347 height 25
type input "********"
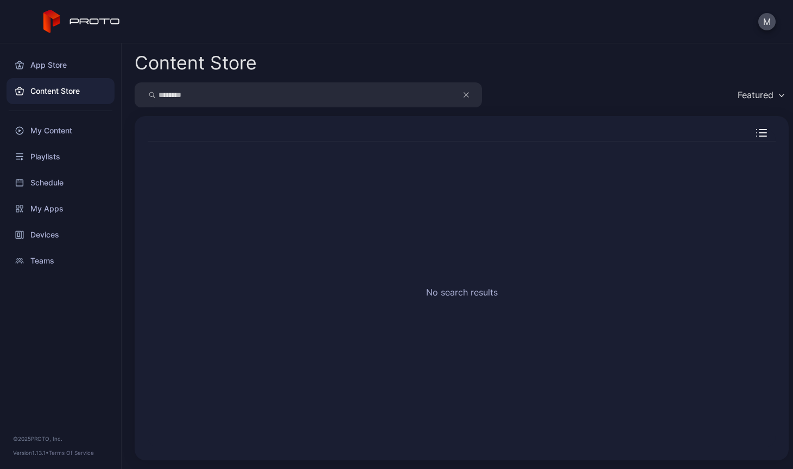
drag, startPoint x: 275, startPoint y: 89, endPoint x: 120, endPoint y: 103, distance: 155.3
click at [120, 103] on div "App Store Content Store My Content Playlists Schedule My Apps Devices Teams © 2…" at bounding box center [396, 256] width 793 height 426
type input "**********"
click at [75, 135] on div "My Content" at bounding box center [61, 131] width 108 height 26
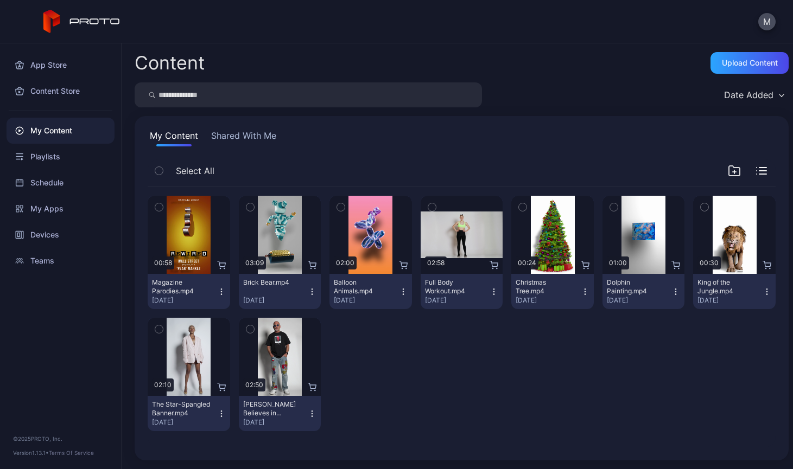
click at [308, 413] on icon "button" at bounding box center [312, 414] width 9 height 9
click at [398, 412] on div at bounding box center [370, 374] width 82 height 113
click at [67, 94] on div "Content Store" at bounding box center [61, 91] width 108 height 26
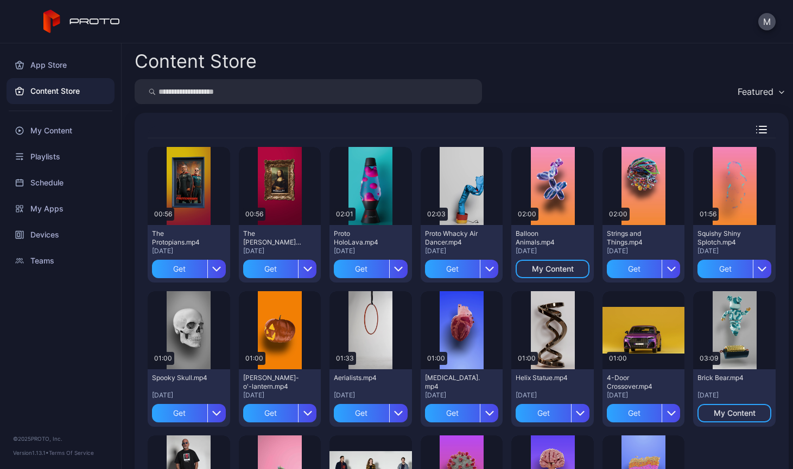
click at [251, 96] on input "search" at bounding box center [308, 91] width 347 height 25
type input "*****"
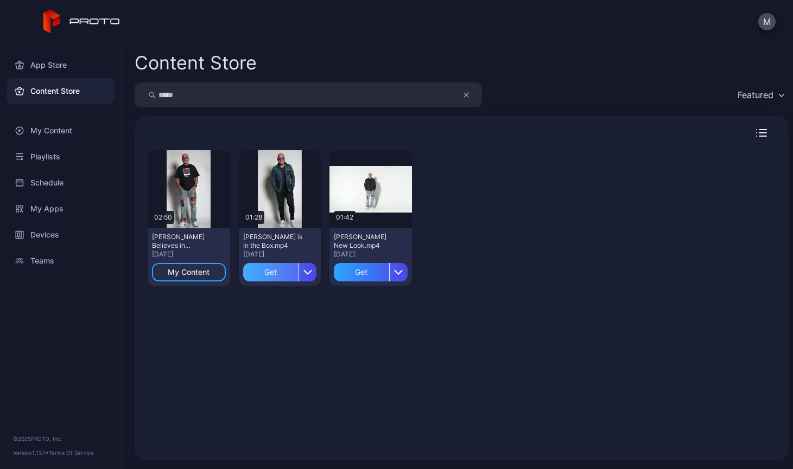
click at [276, 269] on div "Get" at bounding box center [270, 272] width 55 height 18
click at [358, 265] on div "Get" at bounding box center [361, 272] width 55 height 18
click at [61, 135] on div "My Content" at bounding box center [61, 131] width 108 height 26
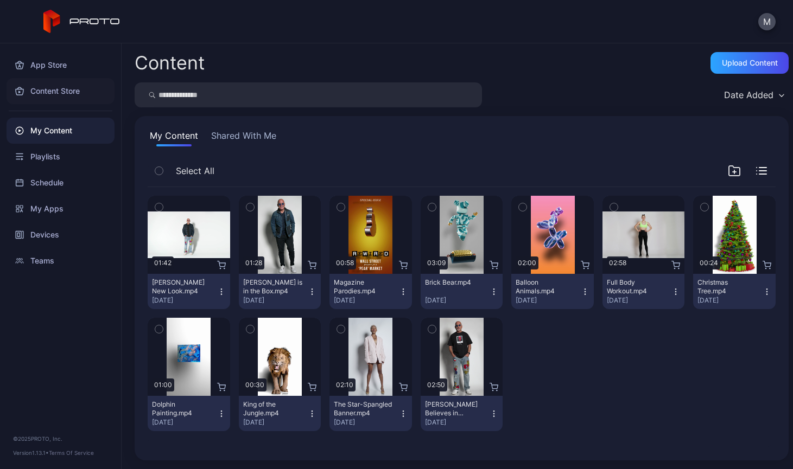
click at [54, 82] on div "Content Store" at bounding box center [61, 91] width 108 height 26
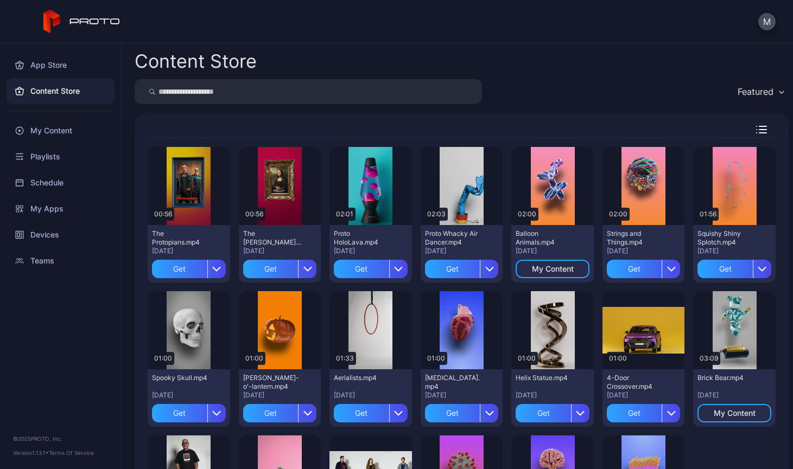
click at [247, 95] on input "search" at bounding box center [308, 91] width 347 height 25
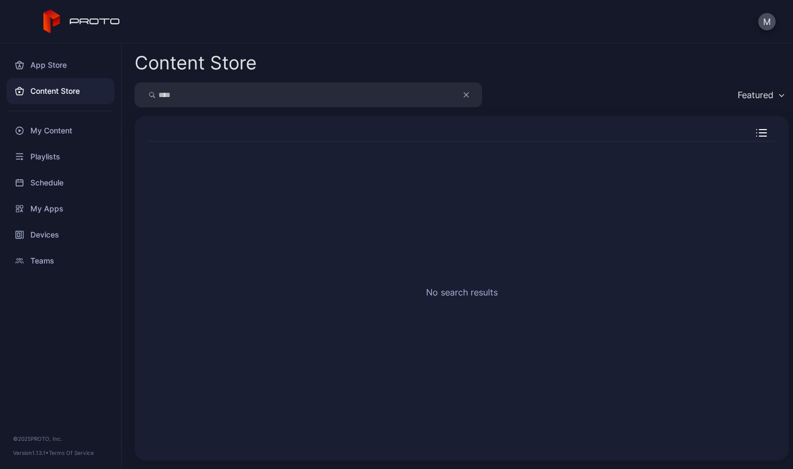
click at [247, 95] on input "****" at bounding box center [308, 94] width 347 height 25
drag, startPoint x: 247, startPoint y: 95, endPoint x: 81, endPoint y: 95, distance: 166.0
click at [81, 95] on div "App Store Content Store My Content Playlists Schedule My Apps Devices Teams © 2…" at bounding box center [396, 256] width 793 height 426
drag, startPoint x: 244, startPoint y: 95, endPoint x: 12, endPoint y: 100, distance: 231.8
click at [12, 100] on div "**********" at bounding box center [396, 256] width 793 height 426
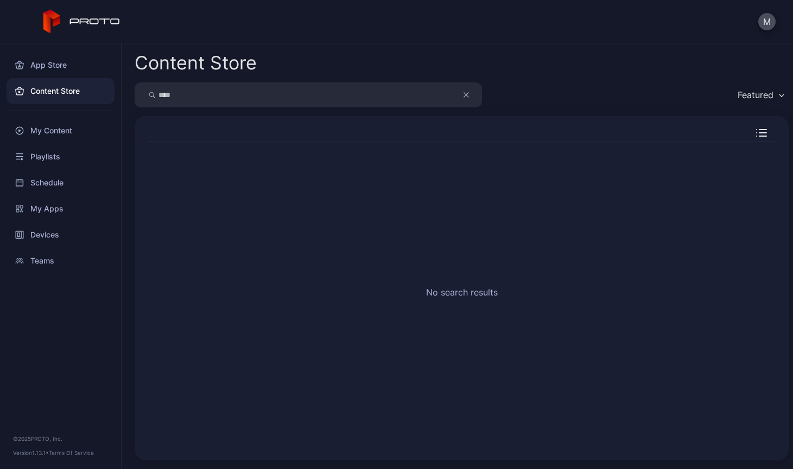
type input "****"
click at [468, 95] on icon "button" at bounding box center [465, 94] width 5 height 13
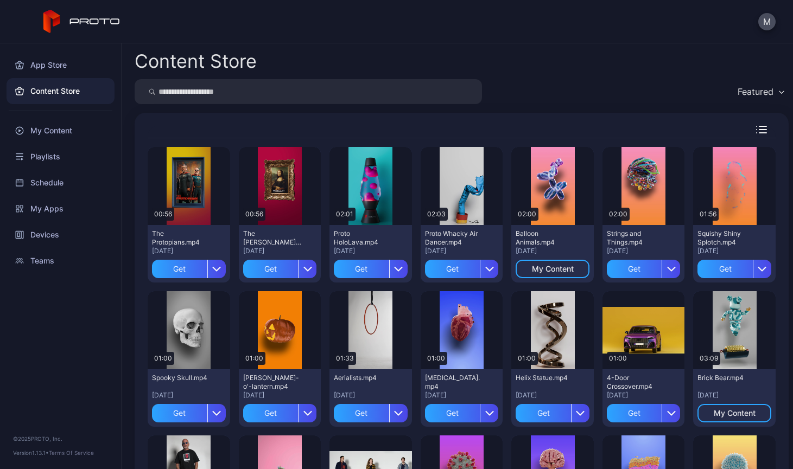
click at [218, 95] on input "search" at bounding box center [308, 91] width 347 height 25
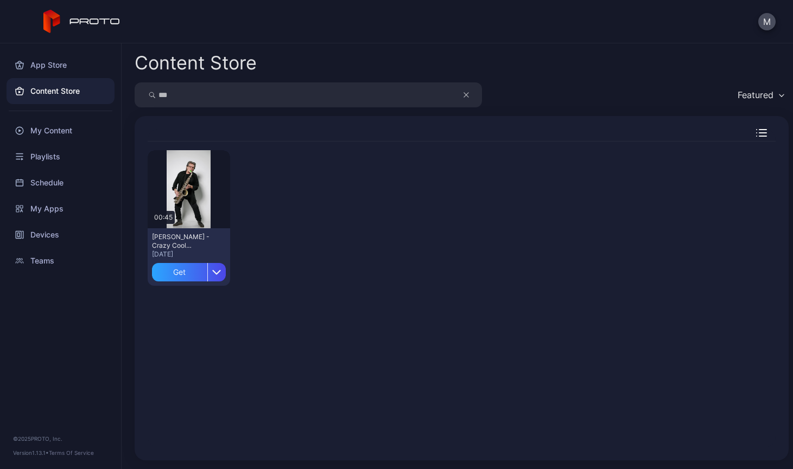
drag, startPoint x: 191, startPoint y: 101, endPoint x: 105, endPoint y: 95, distance: 85.9
click at [105, 95] on div "App Store Content Store My Content Playlists Schedule My Apps Devices Teams © 2…" at bounding box center [396, 256] width 793 height 426
type input "****"
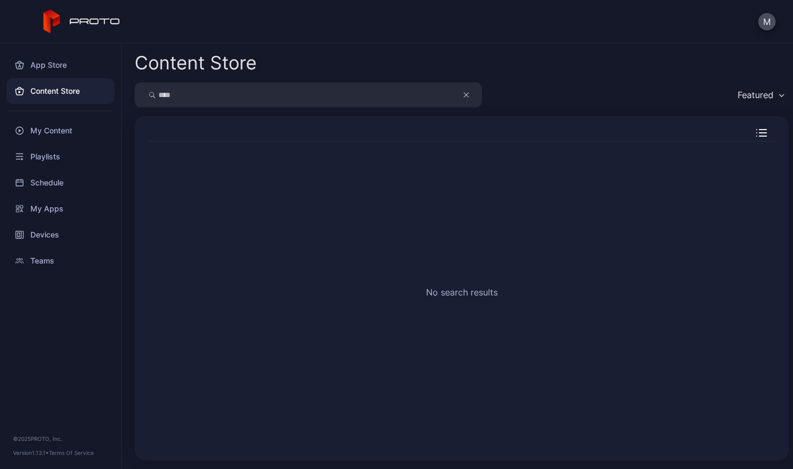
click at [466, 100] on icon "button" at bounding box center [465, 94] width 5 height 13
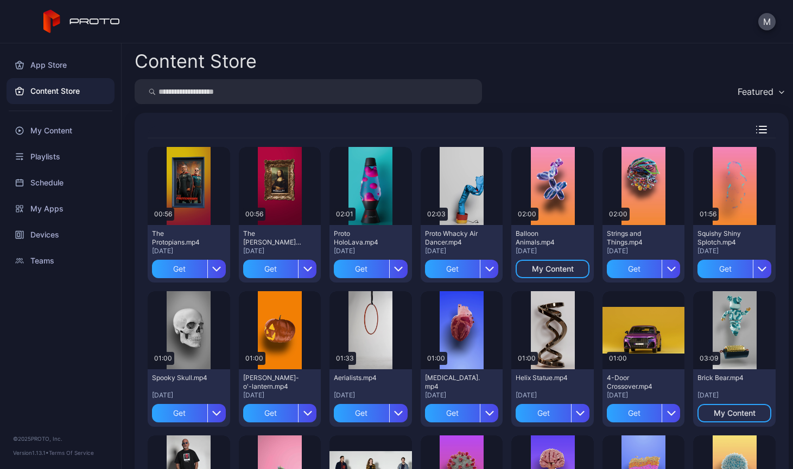
click at [170, 87] on input "search" at bounding box center [308, 91] width 347 height 25
type input "*****"
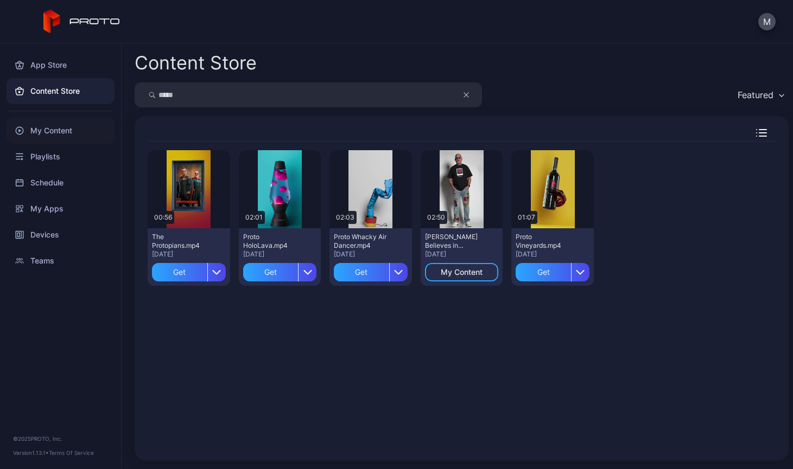
click at [68, 130] on div "My Content" at bounding box center [61, 131] width 108 height 26
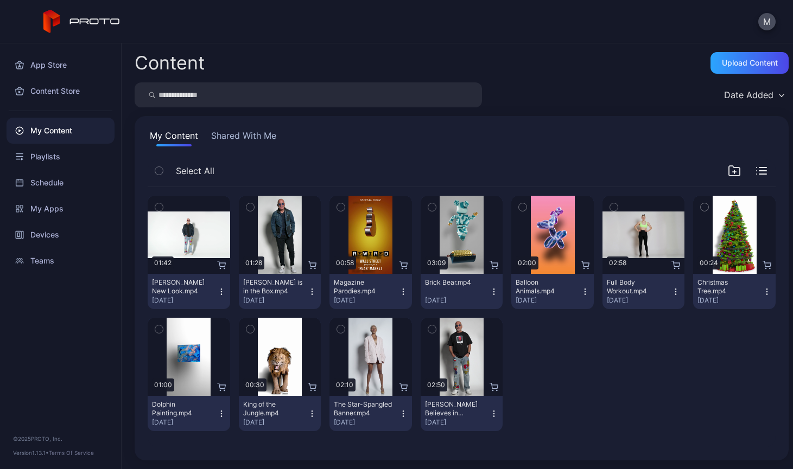
click at [156, 168] on icon "button" at bounding box center [159, 171] width 8 height 12
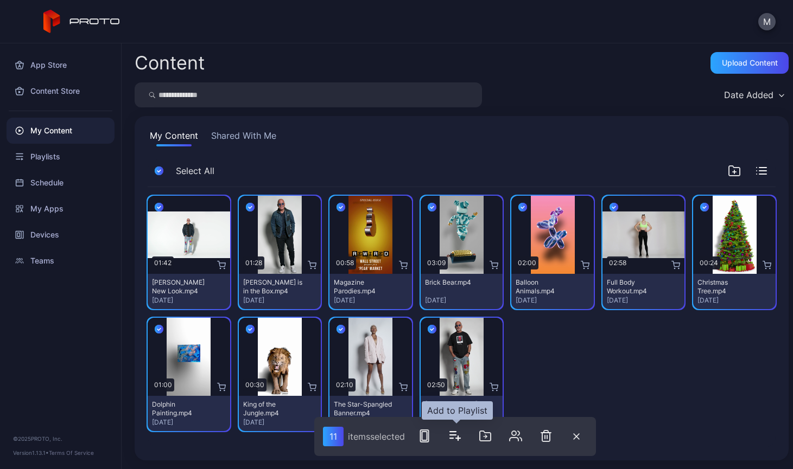
click at [456, 438] on icon "button" at bounding box center [454, 436] width 13 height 13
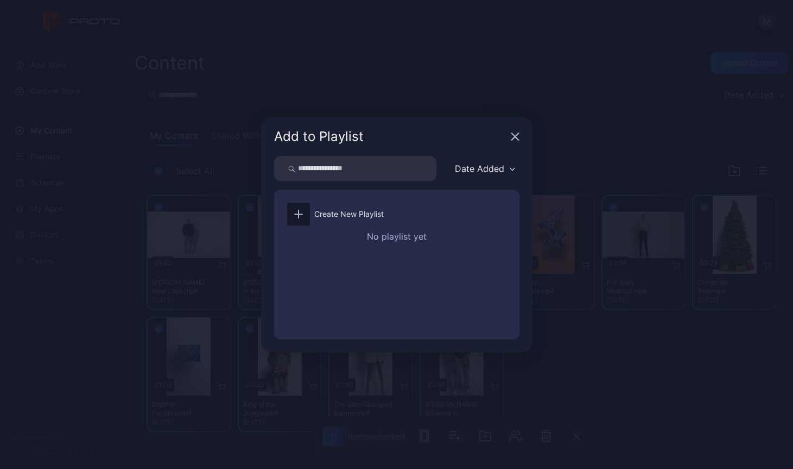
click at [511, 137] on icon "button" at bounding box center [515, 136] width 9 height 9
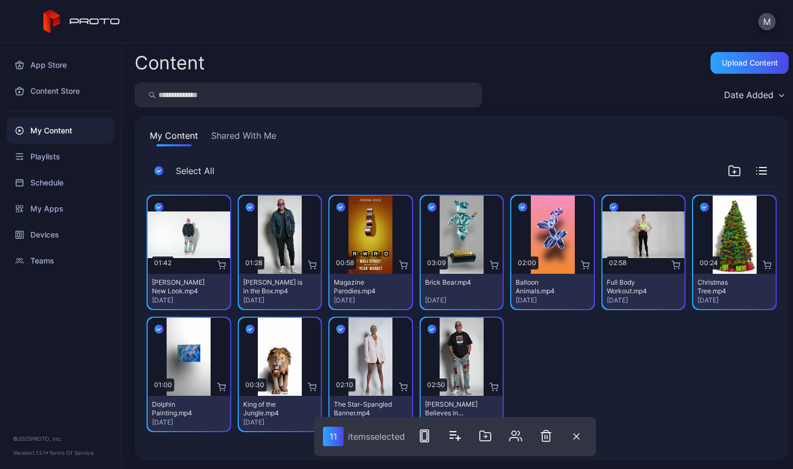
click at [665, 354] on div "Preview 01:42 [PERSON_NAME] New Look.mp4 [DATE] Preview 01:28 [PERSON_NAME] is …" at bounding box center [462, 313] width 628 height 253
click at [577, 436] on icon "button" at bounding box center [576, 436] width 5 height 5
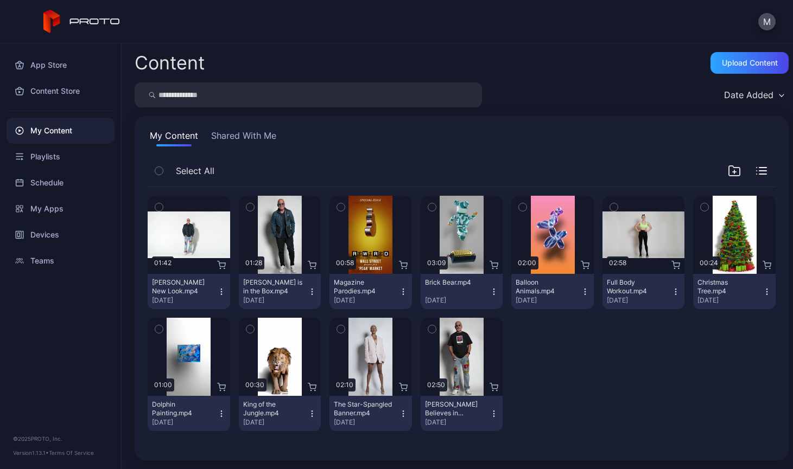
click at [220, 289] on icon "button" at bounding box center [221, 292] width 9 height 9
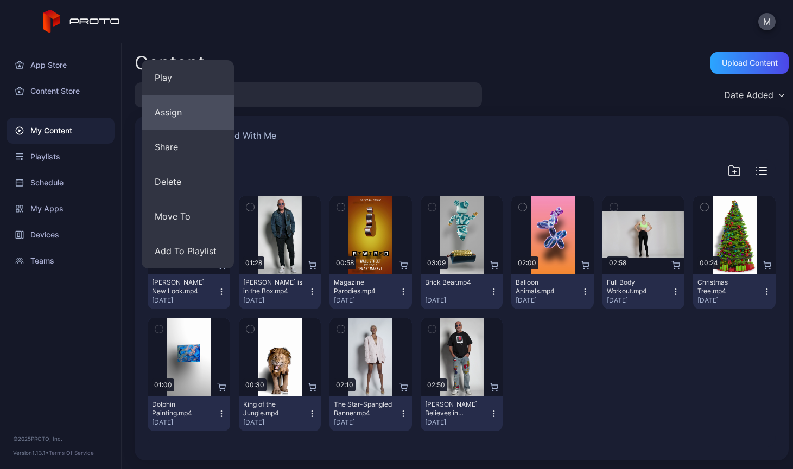
click at [209, 116] on button "Assign" at bounding box center [188, 112] width 92 height 35
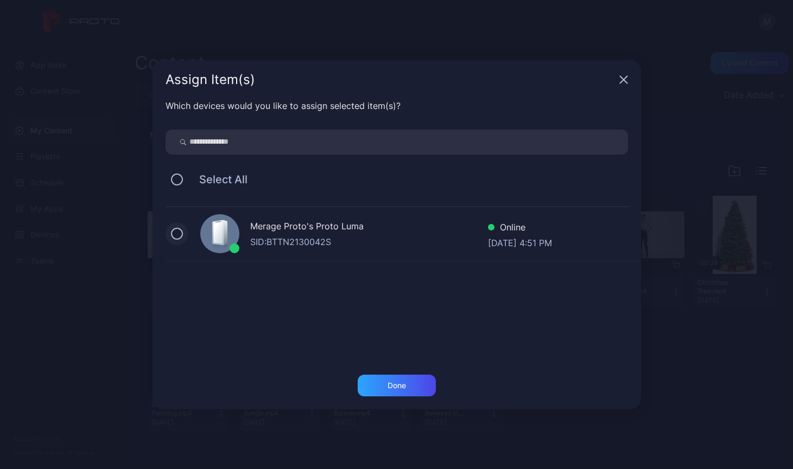
click at [180, 232] on button at bounding box center [177, 234] width 12 height 12
click at [411, 384] on div "Done" at bounding box center [397, 386] width 78 height 22
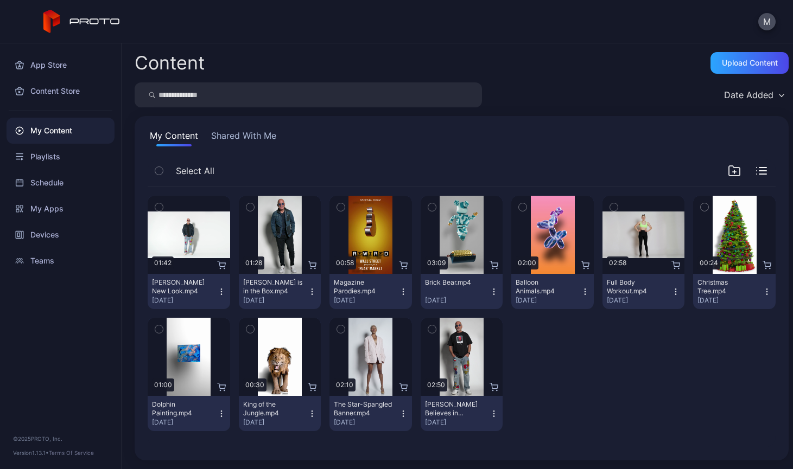
click at [247, 202] on icon "button" at bounding box center [250, 207] width 8 height 12
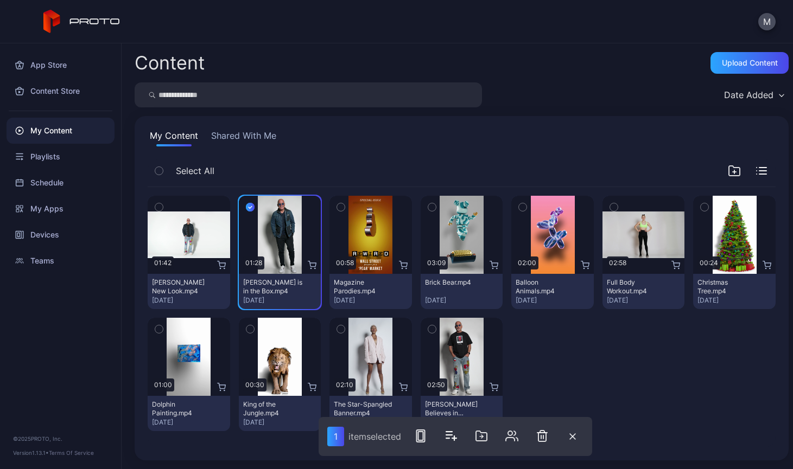
click at [608, 370] on div "Preview 01:42 [PERSON_NAME] New Look.mp4 [DATE] Preview 01:28 [PERSON_NAME] is …" at bounding box center [462, 313] width 628 height 253
click at [246, 207] on icon "button" at bounding box center [250, 207] width 9 height 12
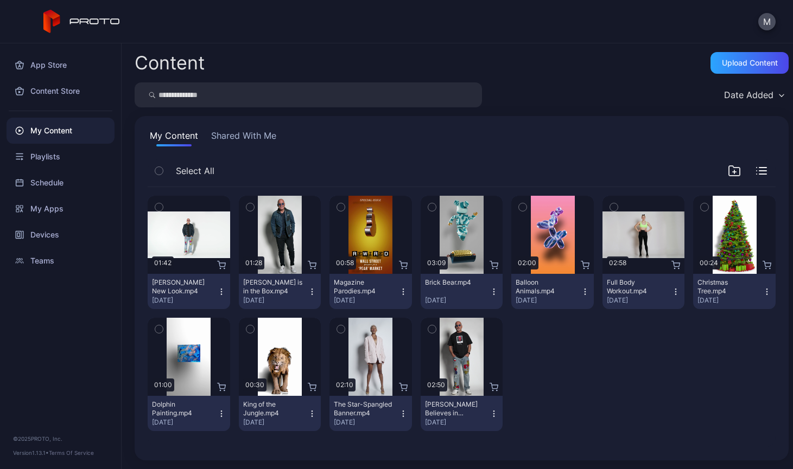
click at [308, 294] on icon "button" at bounding box center [312, 292] width 9 height 9
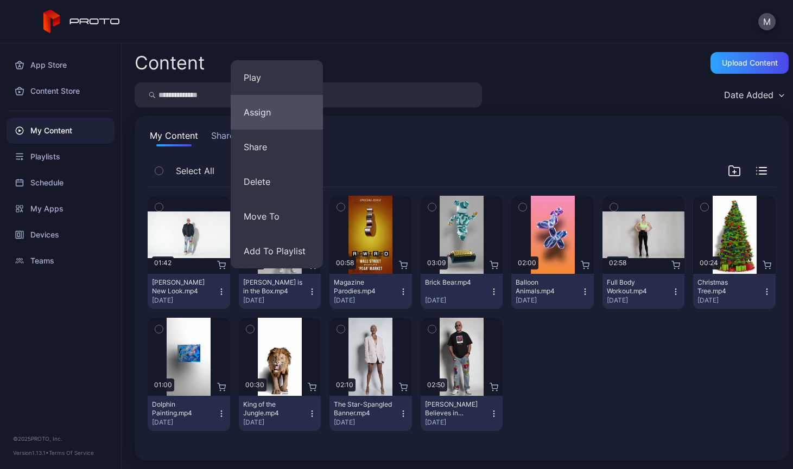
click at [270, 115] on button "Assign" at bounding box center [277, 112] width 92 height 35
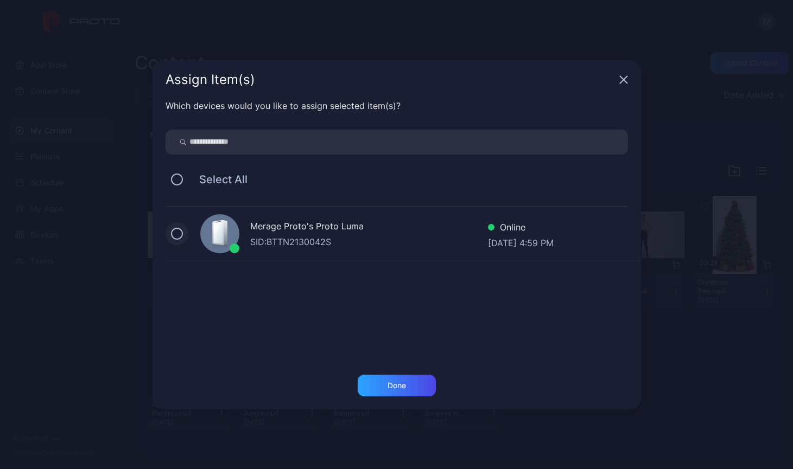
click at [179, 234] on button at bounding box center [177, 234] width 12 height 12
click at [418, 385] on div "Done" at bounding box center [397, 386] width 78 height 22
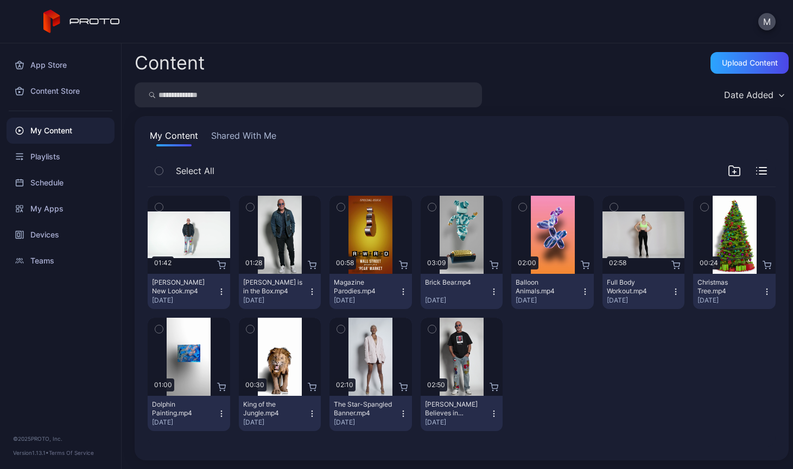
click at [340, 207] on icon "button" at bounding box center [341, 208] width 3 height 2
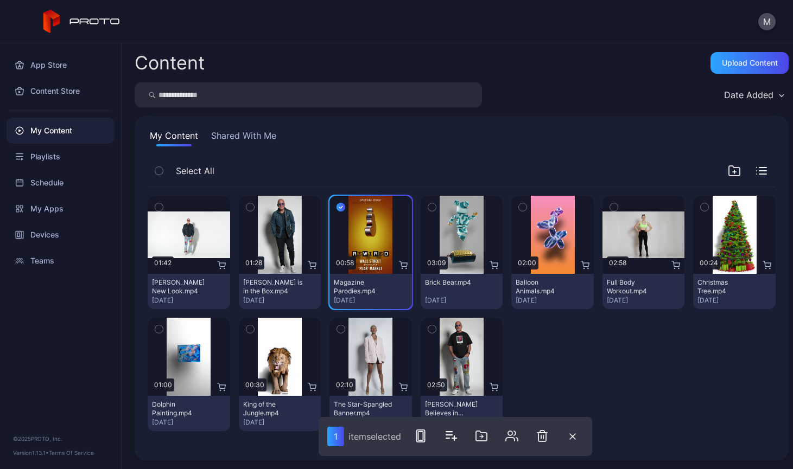
click at [339, 207] on icon "button" at bounding box center [340, 208] width 3 height 2
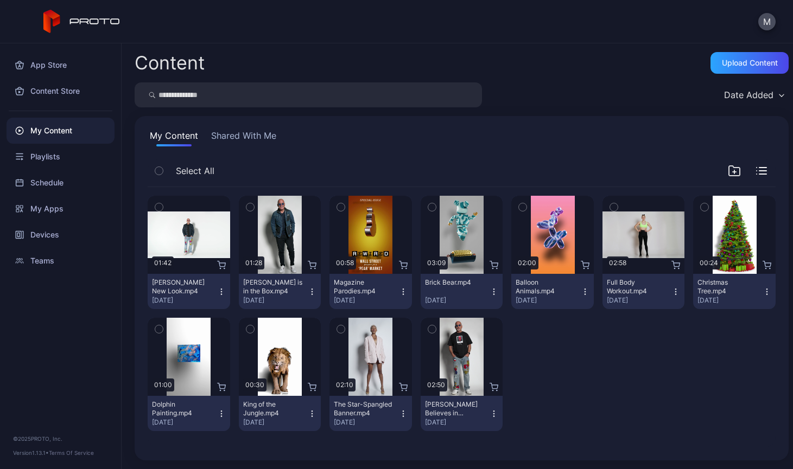
click at [399, 288] on icon "button" at bounding box center [403, 292] width 9 height 9
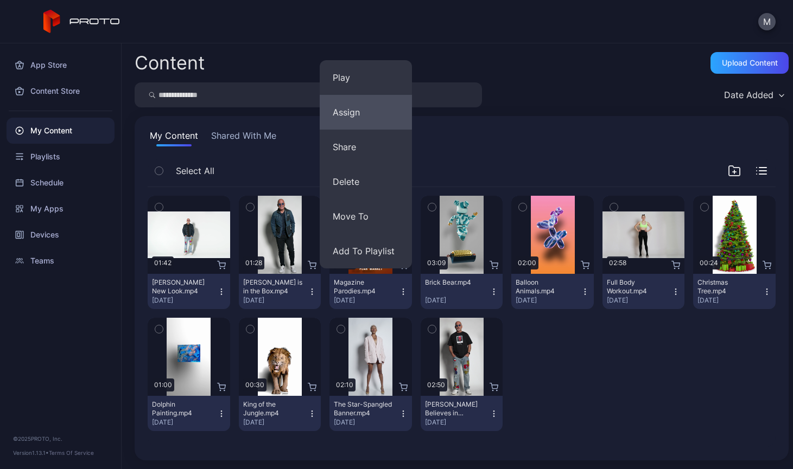
click at [371, 116] on button "Assign" at bounding box center [366, 112] width 92 height 35
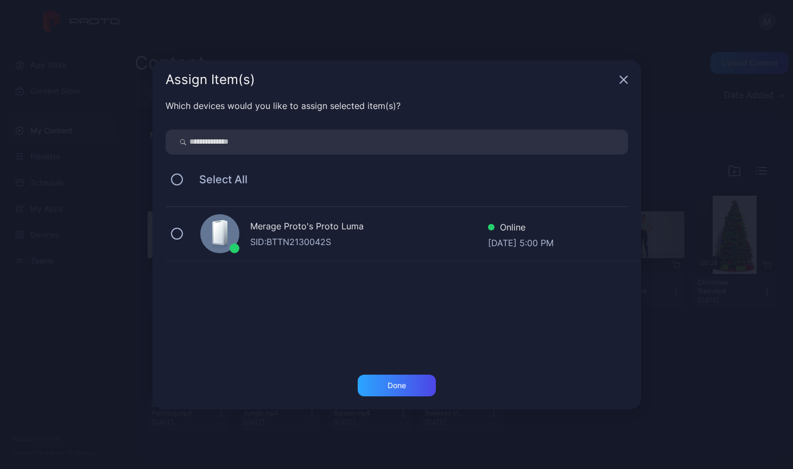
drag, startPoint x: 175, startPoint y: 232, endPoint x: 205, endPoint y: 248, distance: 34.0
click at [175, 232] on button at bounding box center [177, 234] width 12 height 12
click at [416, 386] on div "Done" at bounding box center [397, 386] width 78 height 22
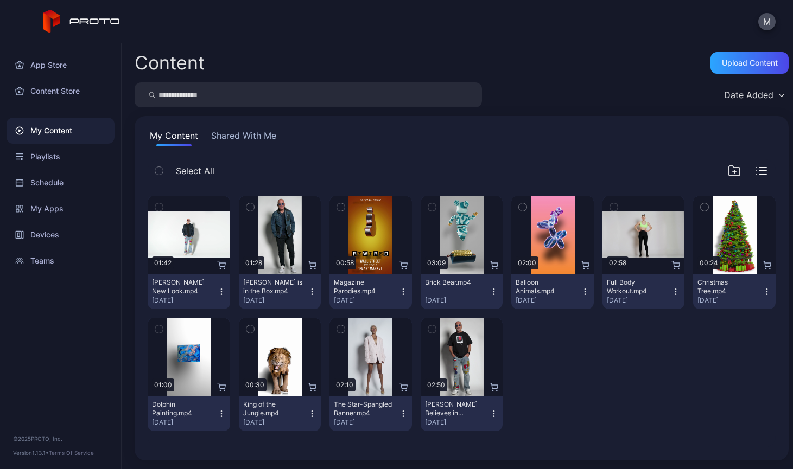
click at [489, 290] on icon "button" at bounding box center [493, 292] width 9 height 9
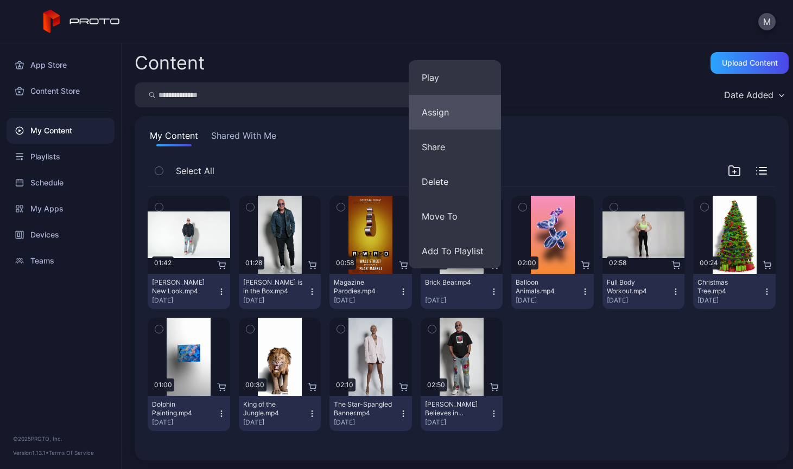
click at [455, 110] on button "Assign" at bounding box center [455, 112] width 92 height 35
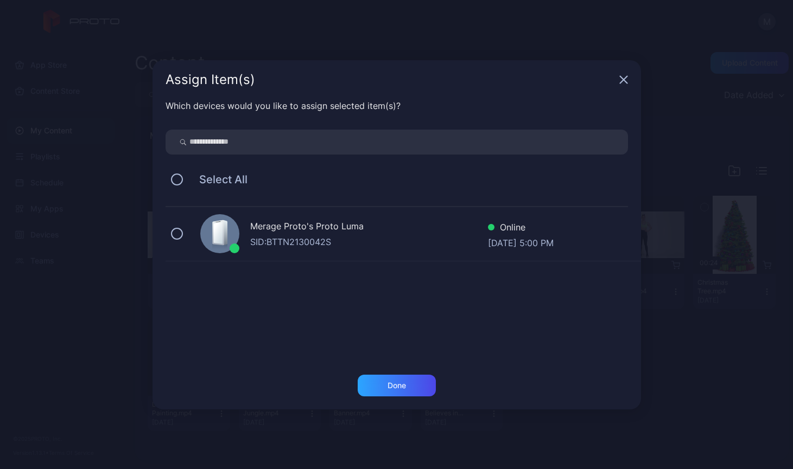
click at [183, 233] on div "Merage Proto's Proto [PERSON_NAME]: BTTN2130042S Online [DATE] 5:00 PM" at bounding box center [403, 234] width 475 height 54
click at [388, 381] on div "Done" at bounding box center [396, 385] width 18 height 9
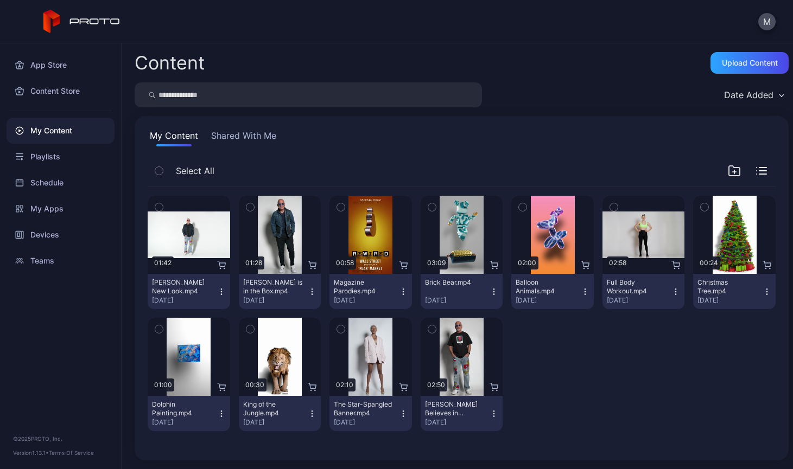
click at [273, 138] on button "Shared With Me" at bounding box center [243, 137] width 69 height 17
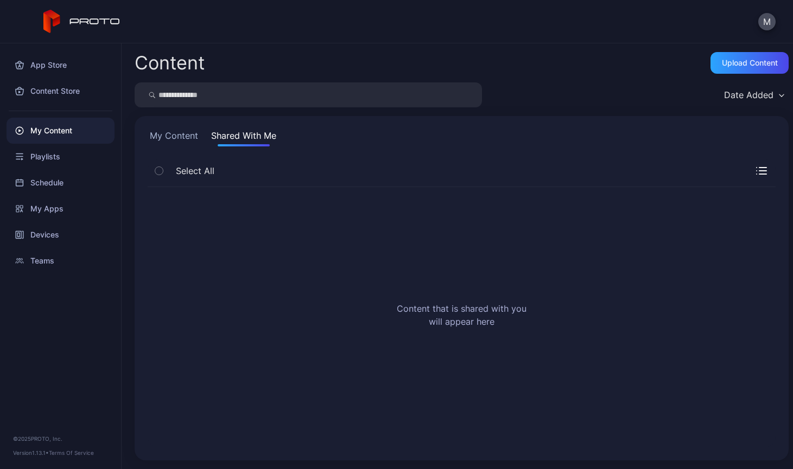
click at [181, 140] on button "My Content" at bounding box center [174, 137] width 53 height 17
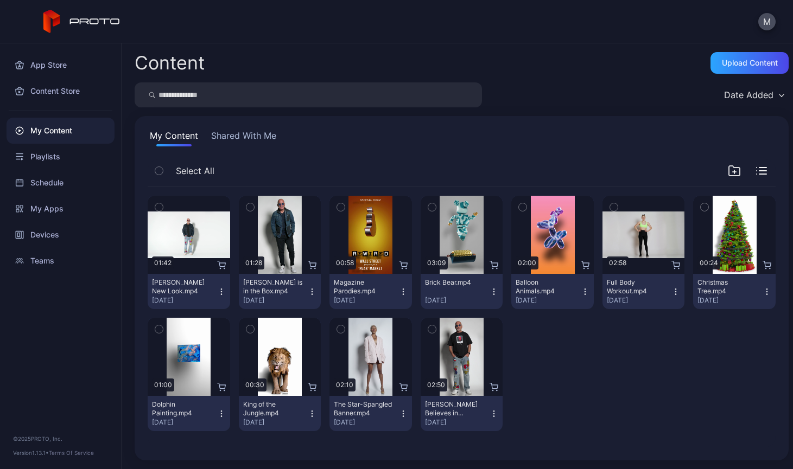
click at [592, 387] on div "Preview 01:42 [PERSON_NAME] New Look.mp4 [DATE] Preview 01:28 [PERSON_NAME] is …" at bounding box center [462, 313] width 628 height 253
click at [75, 210] on div "My Apps" at bounding box center [61, 209] width 108 height 26
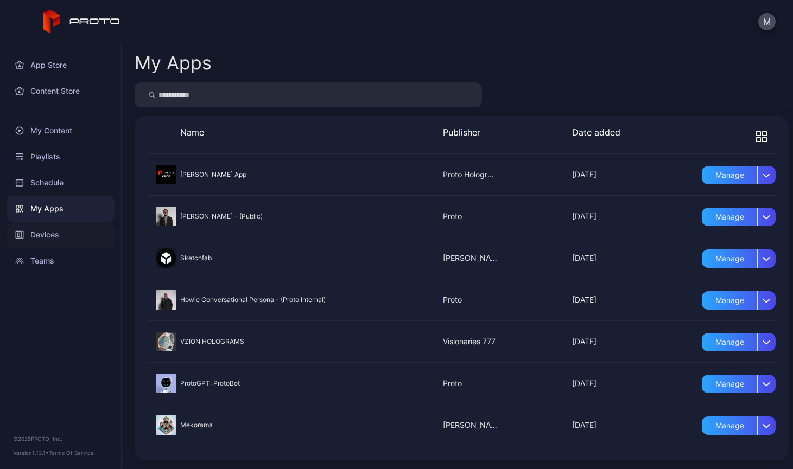
click at [72, 236] on div "Devices" at bounding box center [61, 235] width 108 height 26
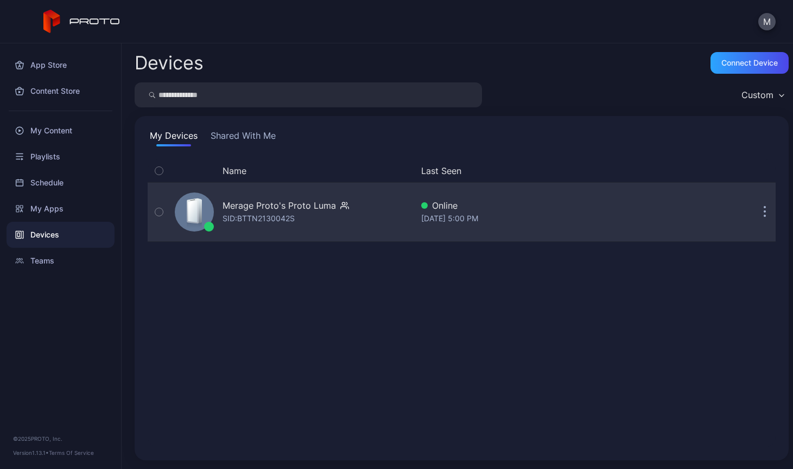
click at [754, 214] on button "button" at bounding box center [765, 212] width 22 height 22
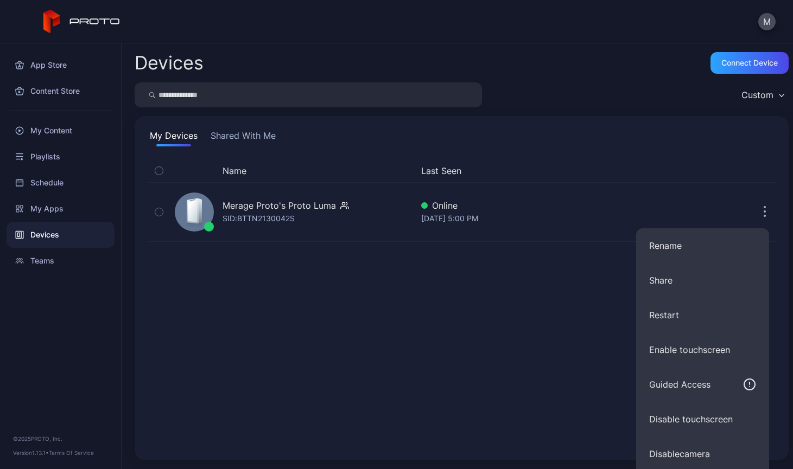
click at [402, 370] on div "Name Last Seen Merage Proto's Proto [PERSON_NAME]: BTTN2130042S Online [DATE] 5…" at bounding box center [462, 304] width 628 height 288
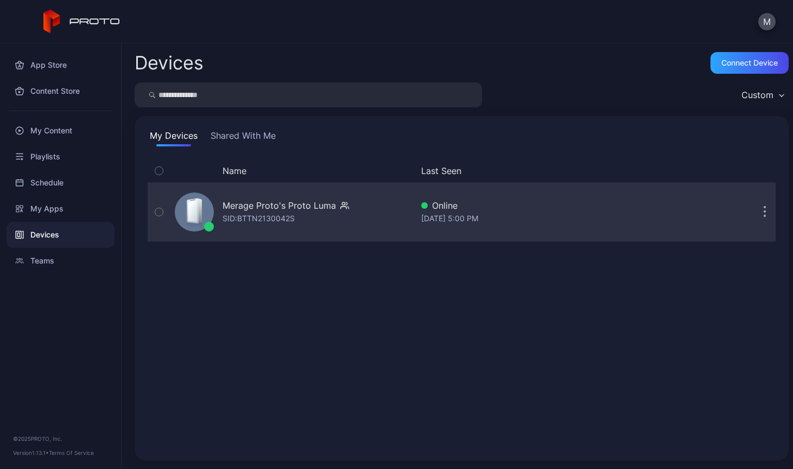
click at [160, 214] on icon "button" at bounding box center [159, 212] width 8 height 12
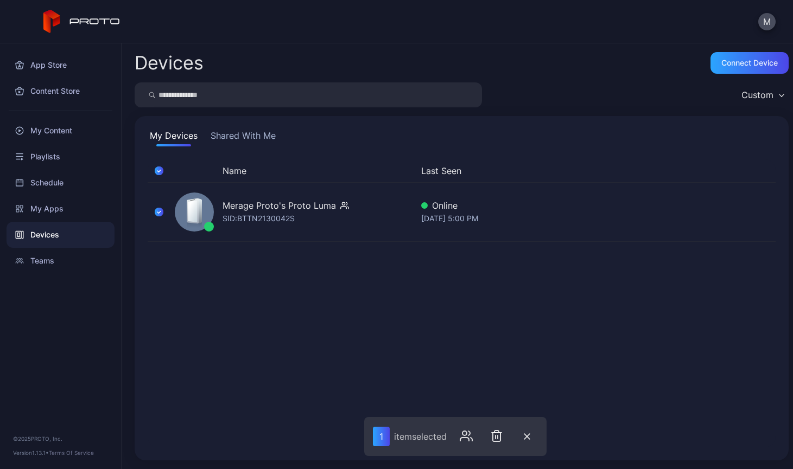
click at [490, 335] on div "Name Last Seen Merage Proto's Proto [PERSON_NAME]: BTTN2130042S Online [DATE] 5…" at bounding box center [462, 304] width 628 height 288
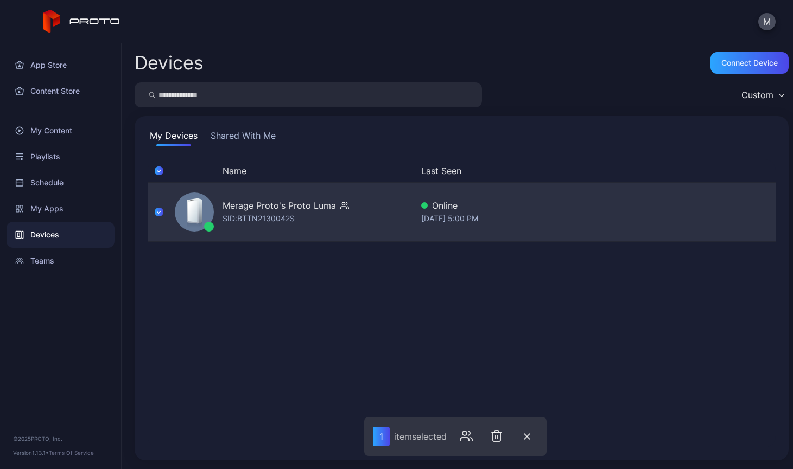
click at [159, 212] on icon "button" at bounding box center [159, 212] width 9 height 12
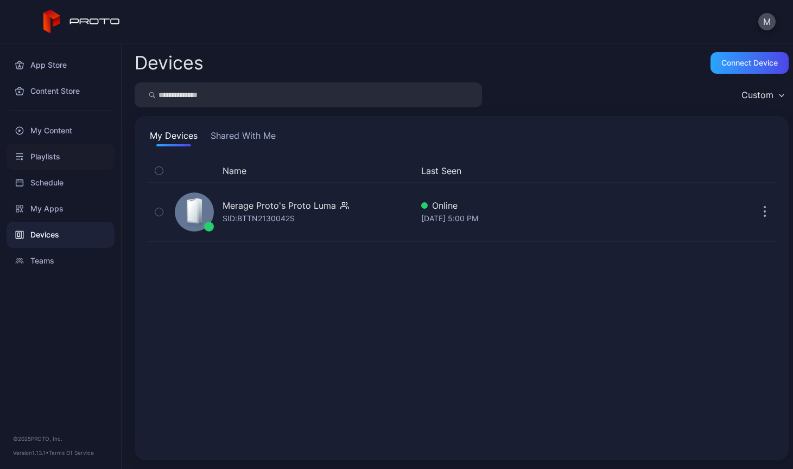
click at [46, 157] on div "Playlists" at bounding box center [61, 157] width 108 height 26
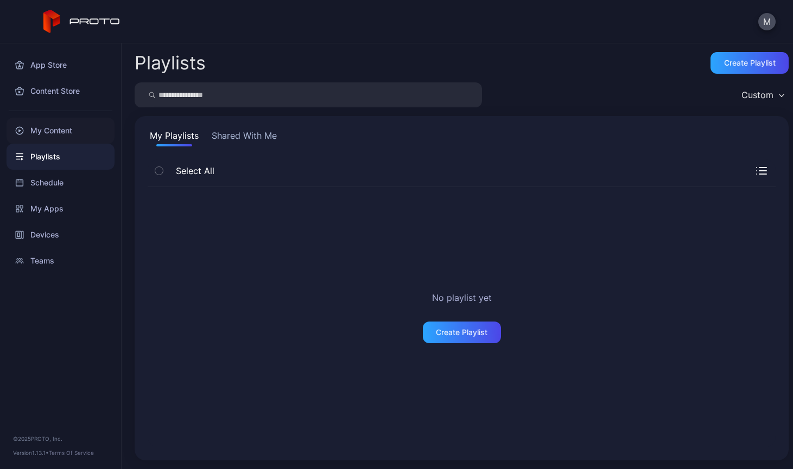
click at [74, 124] on div "My Content" at bounding box center [61, 131] width 108 height 26
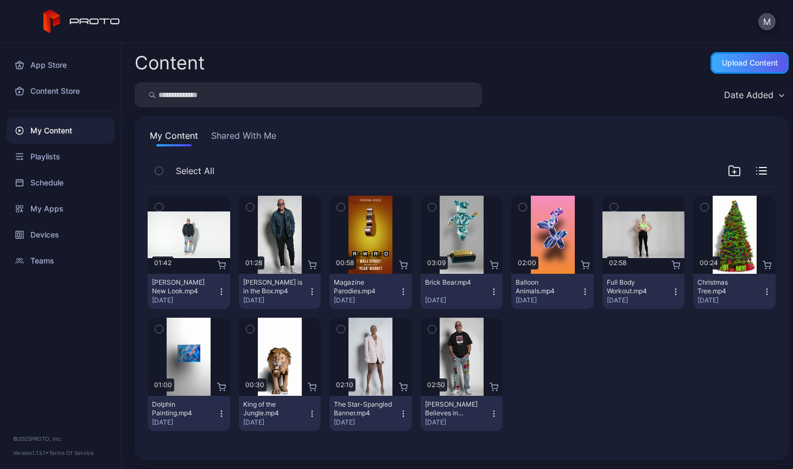
click at [761, 63] on div "Upload Content" at bounding box center [750, 63] width 56 height 9
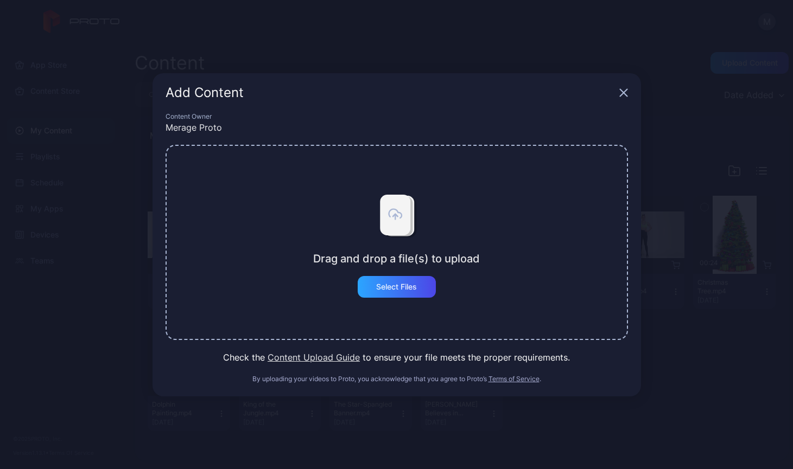
click at [627, 91] on icon "button" at bounding box center [623, 92] width 9 height 9
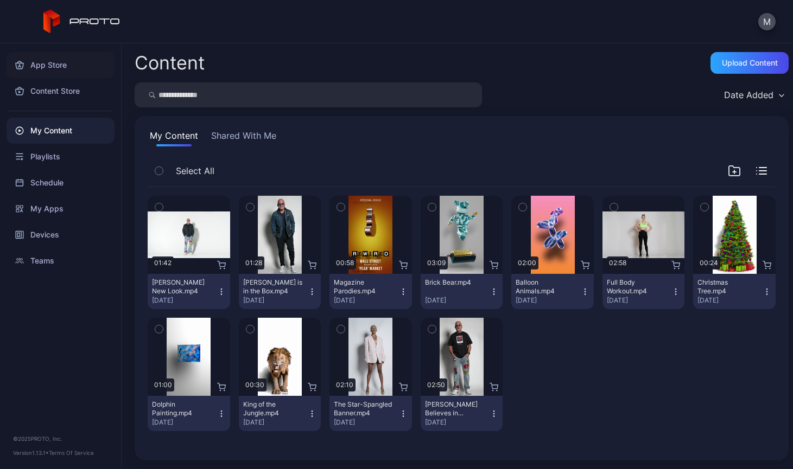
click at [62, 66] on div "App Store" at bounding box center [61, 65] width 108 height 26
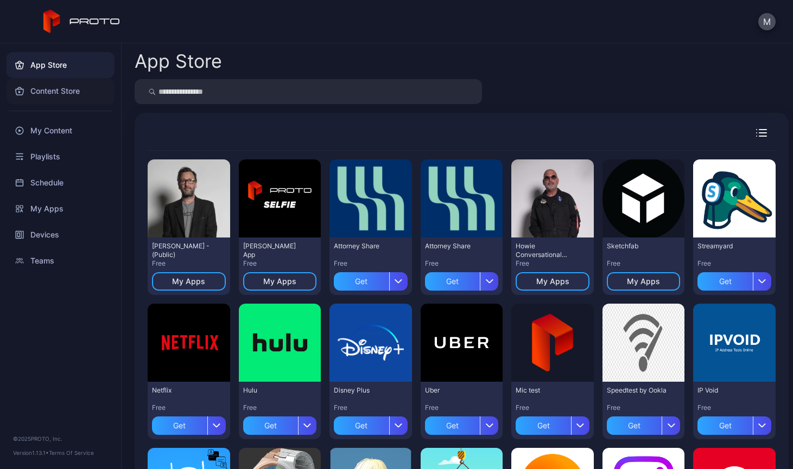
click at [55, 91] on div "Content Store" at bounding box center [61, 91] width 108 height 26
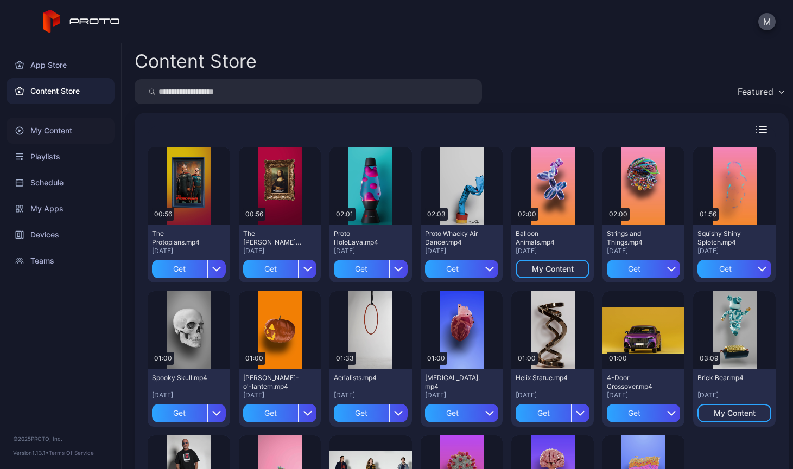
click at [58, 130] on div "My Content" at bounding box center [61, 131] width 108 height 26
